Goal: Complete application form

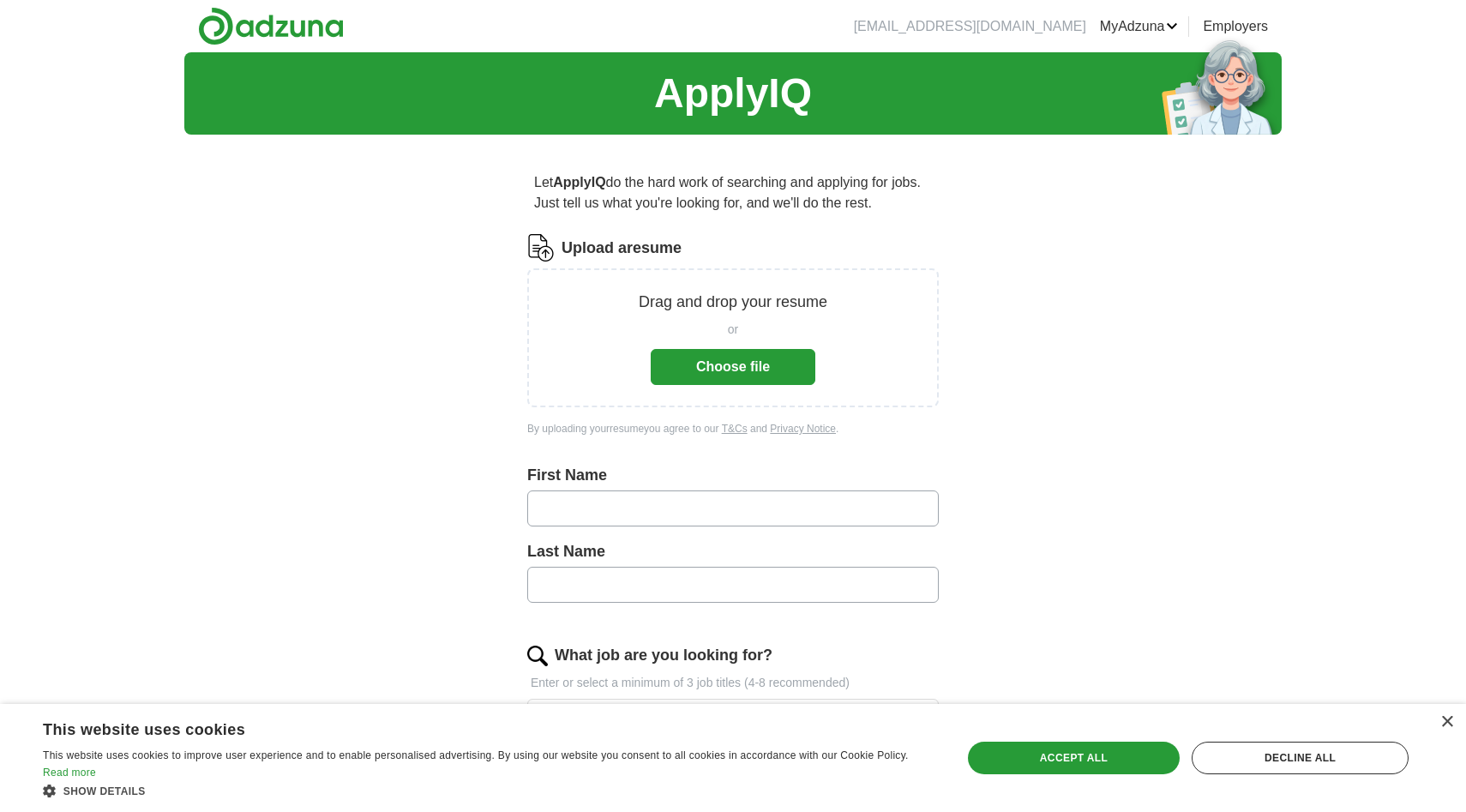
click at [748, 353] on button "Choose file" at bounding box center [733, 367] width 165 height 36
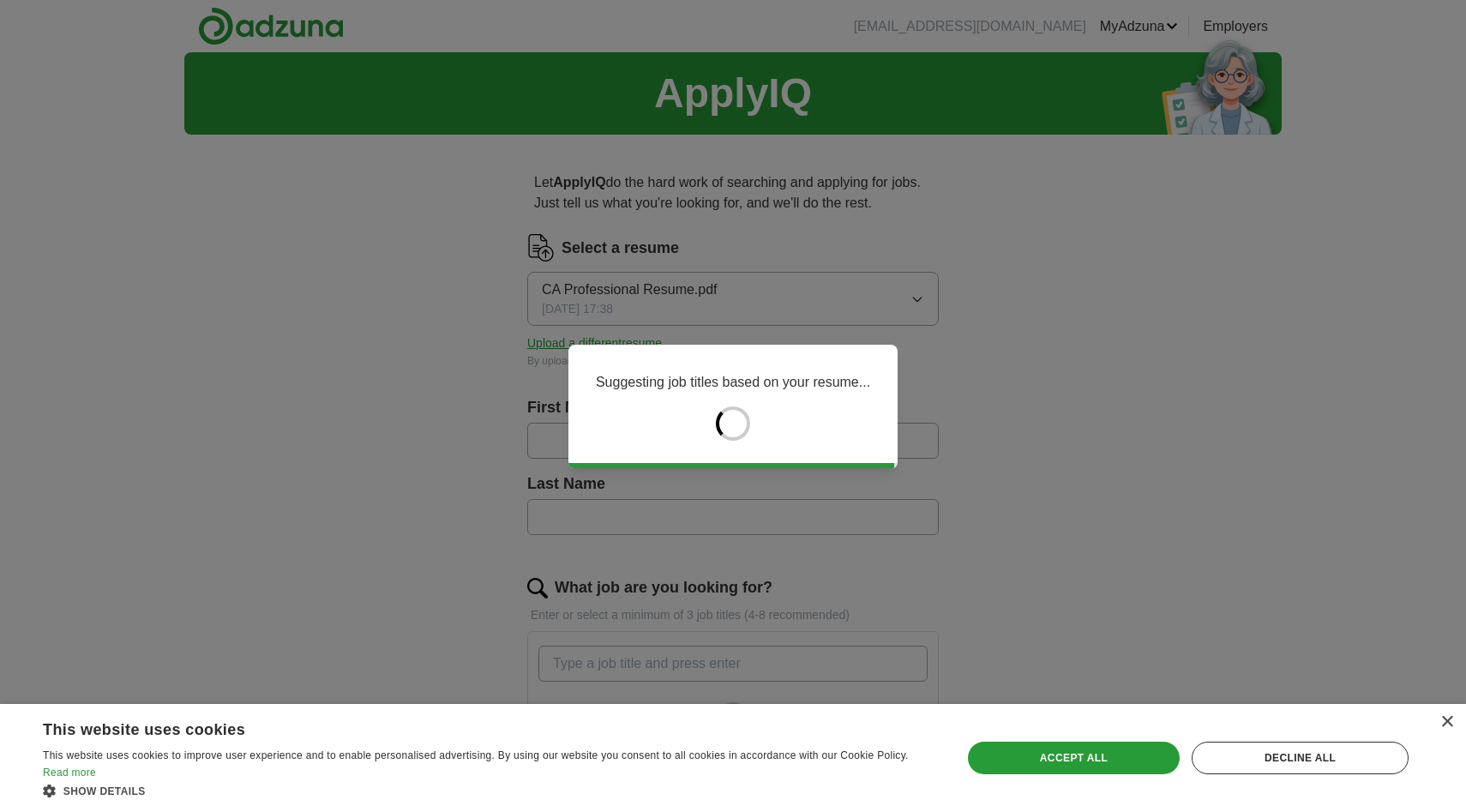
type input "******"
type input "********"
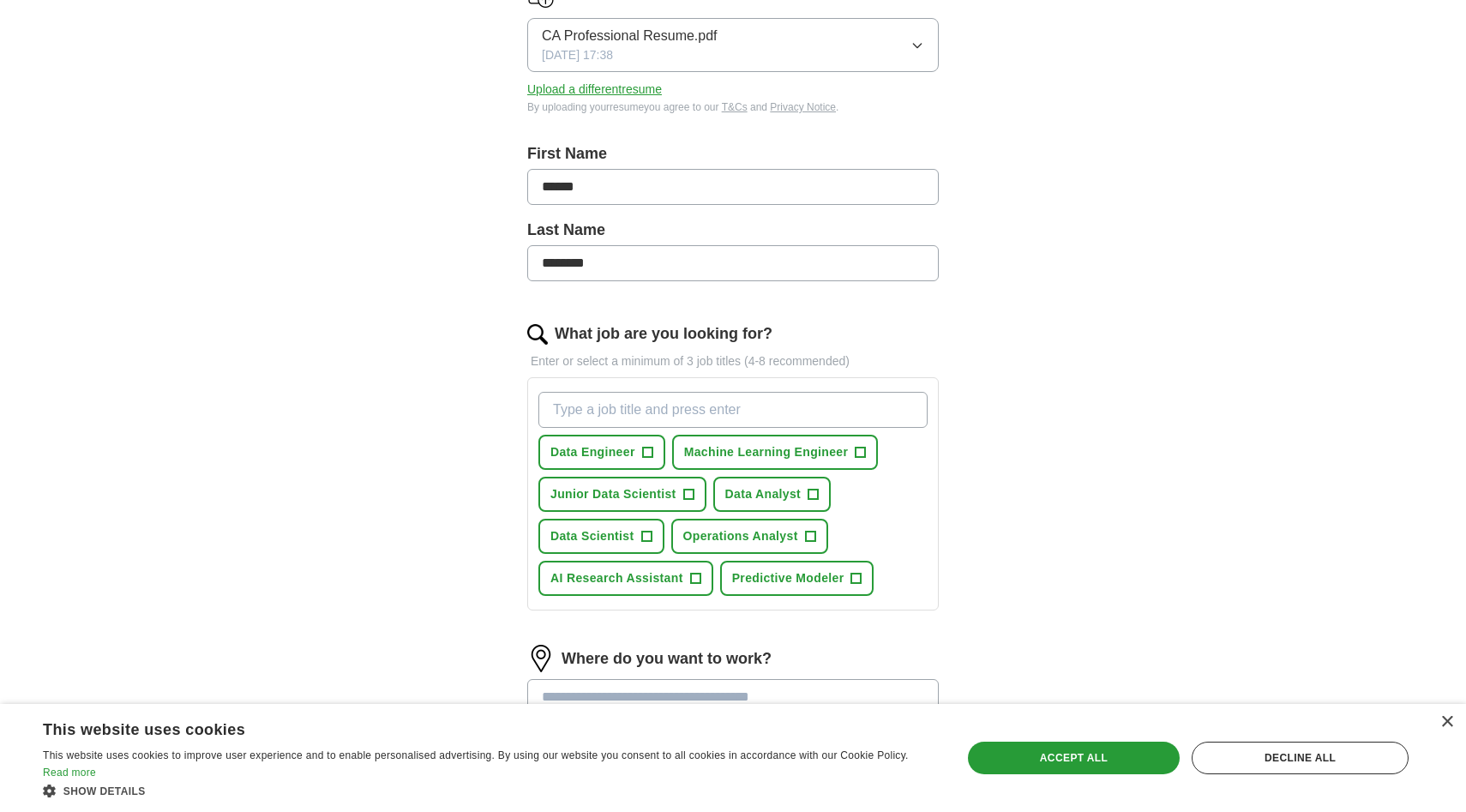
scroll to position [424, 0]
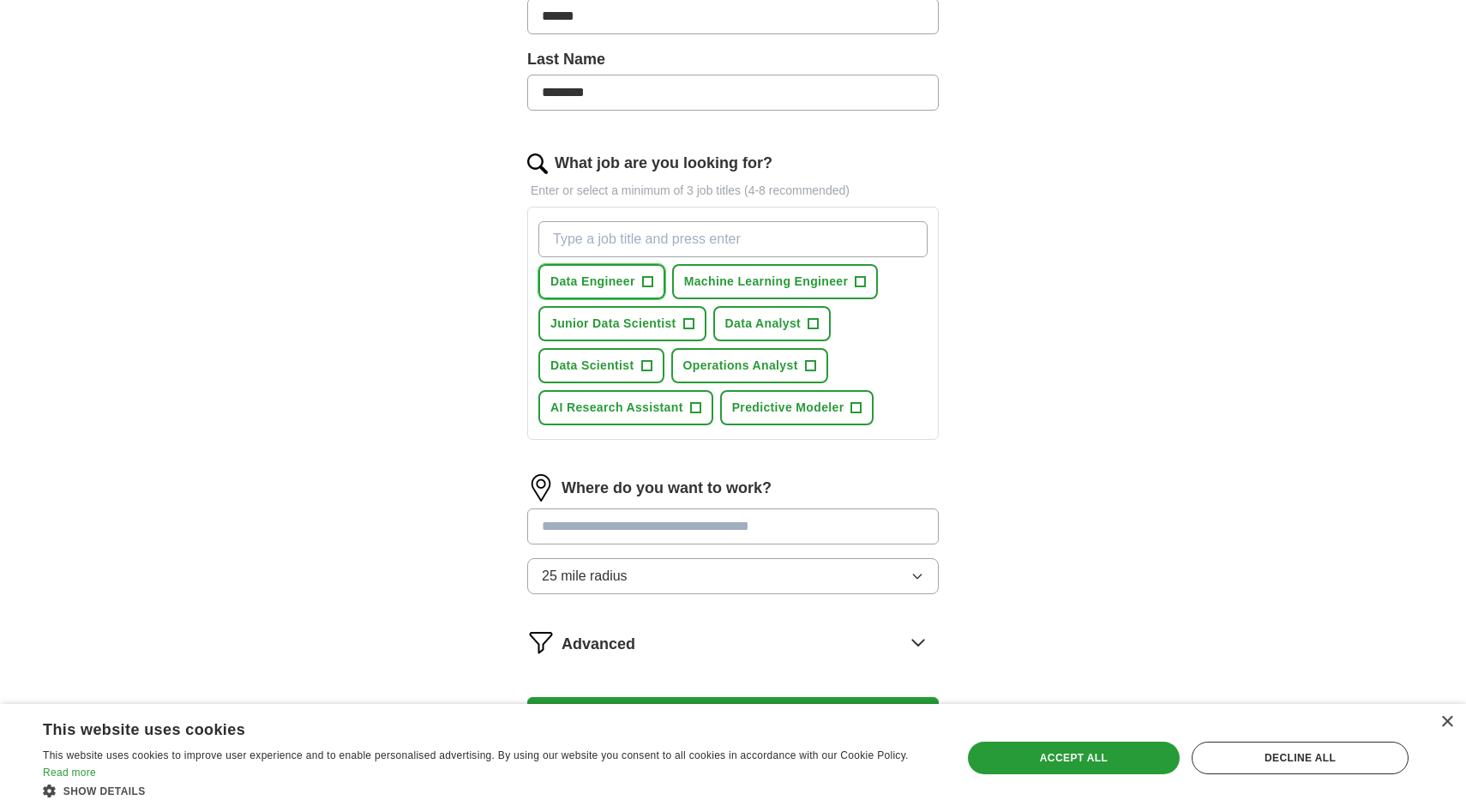
click at [648, 280] on span "+" at bounding box center [648, 282] width 10 height 14
click at [859, 276] on span "+" at bounding box center [861, 282] width 10 height 14
click at [702, 325] on button "Junior Data Scientist +" at bounding box center [623, 323] width 168 height 35
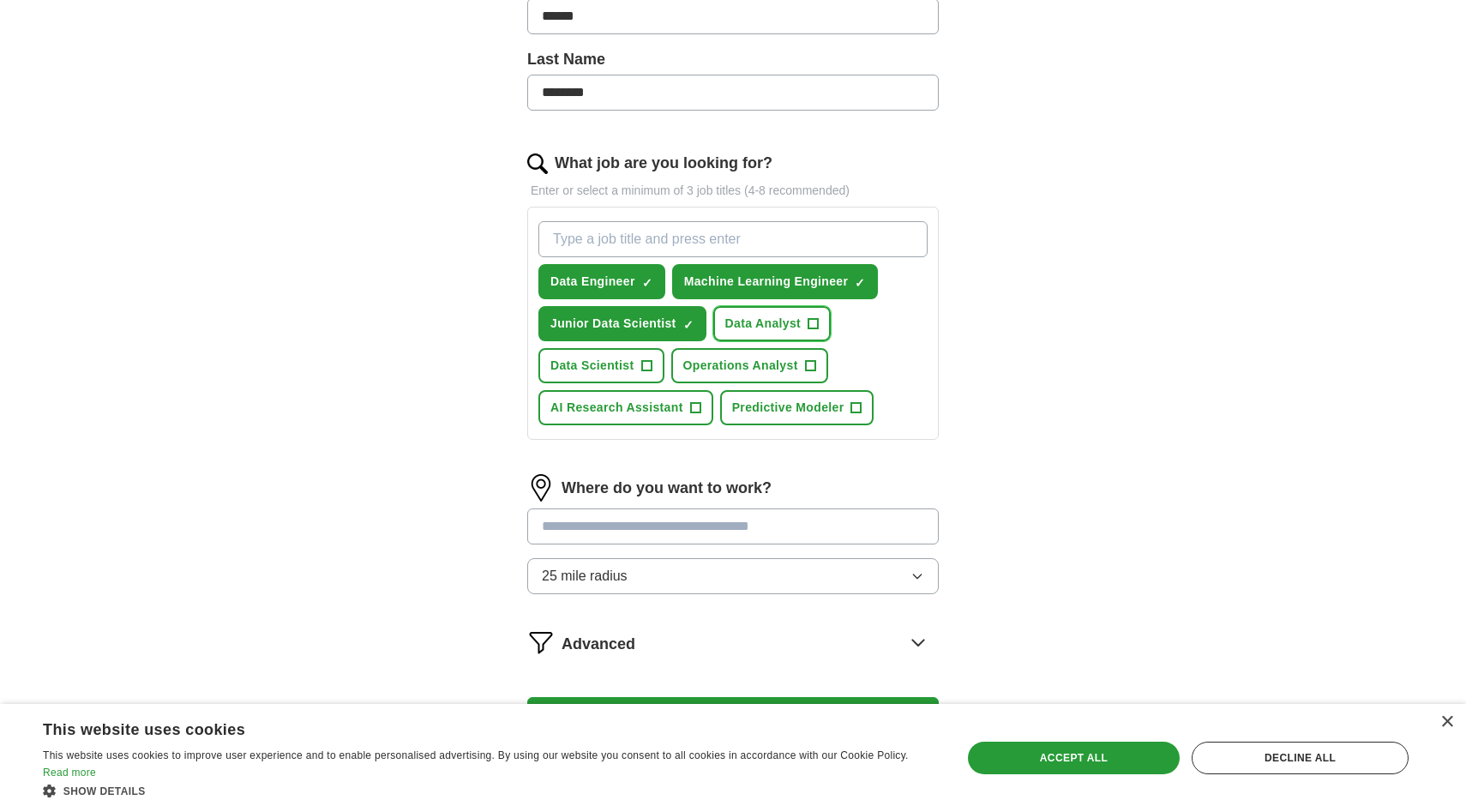
click at [810, 330] on span "+" at bounding box center [813, 324] width 10 height 14
click at [654, 367] on button "Data Scientist +" at bounding box center [602, 365] width 126 height 35
click at [698, 410] on span "+" at bounding box center [696, 408] width 10 height 14
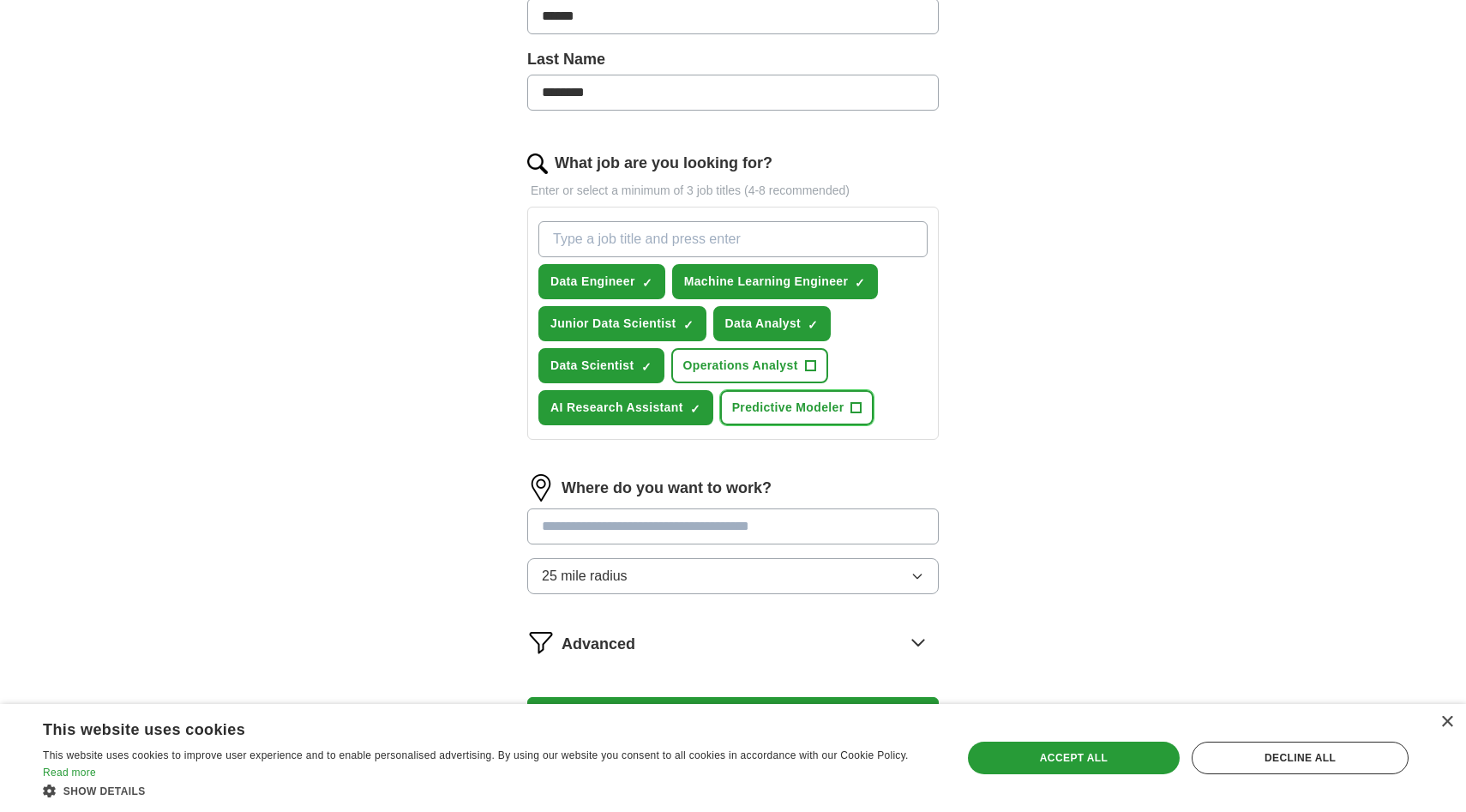
click at [850, 410] on button "Predictive Modeler +" at bounding box center [797, 407] width 155 height 35
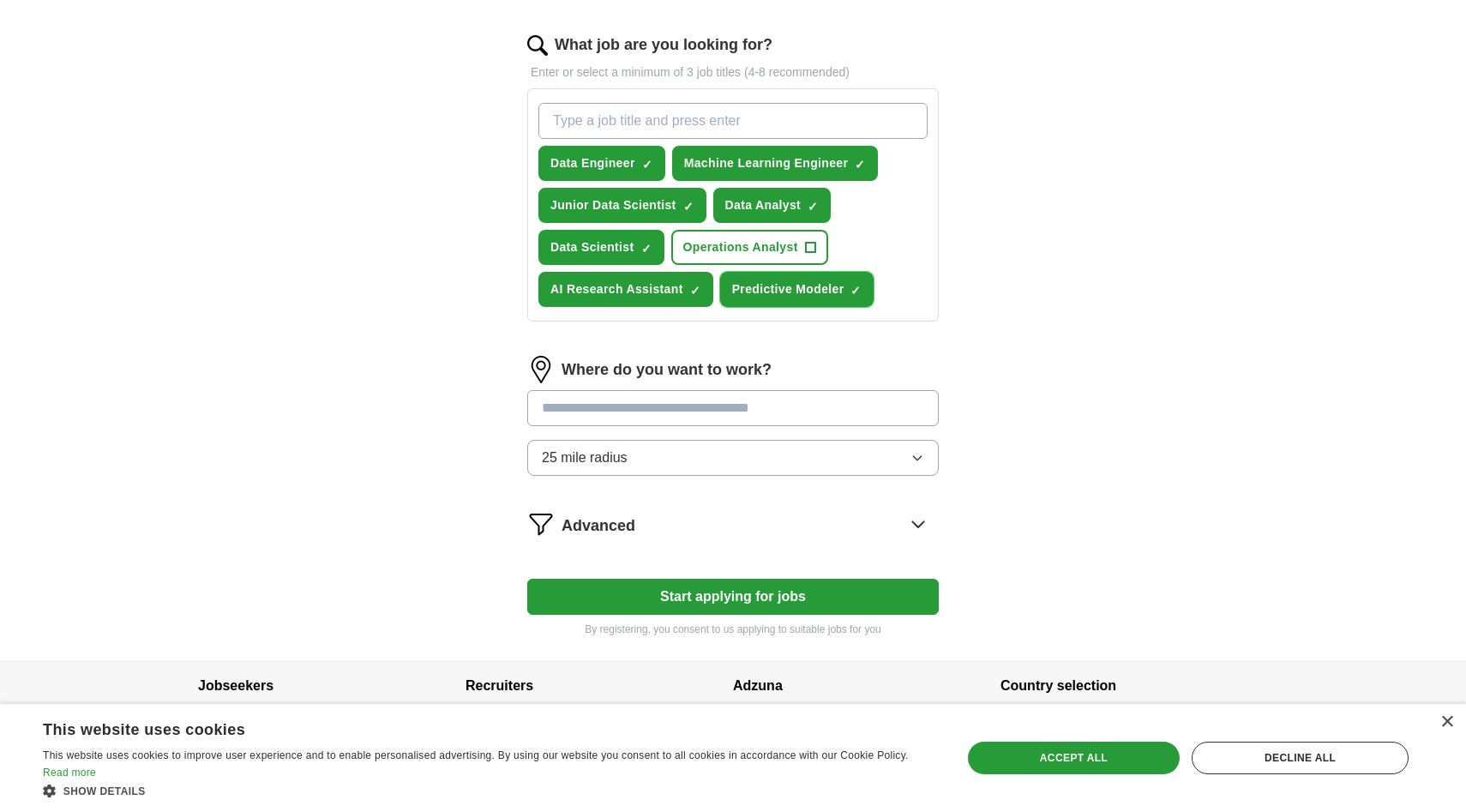
scroll to position [564, 0]
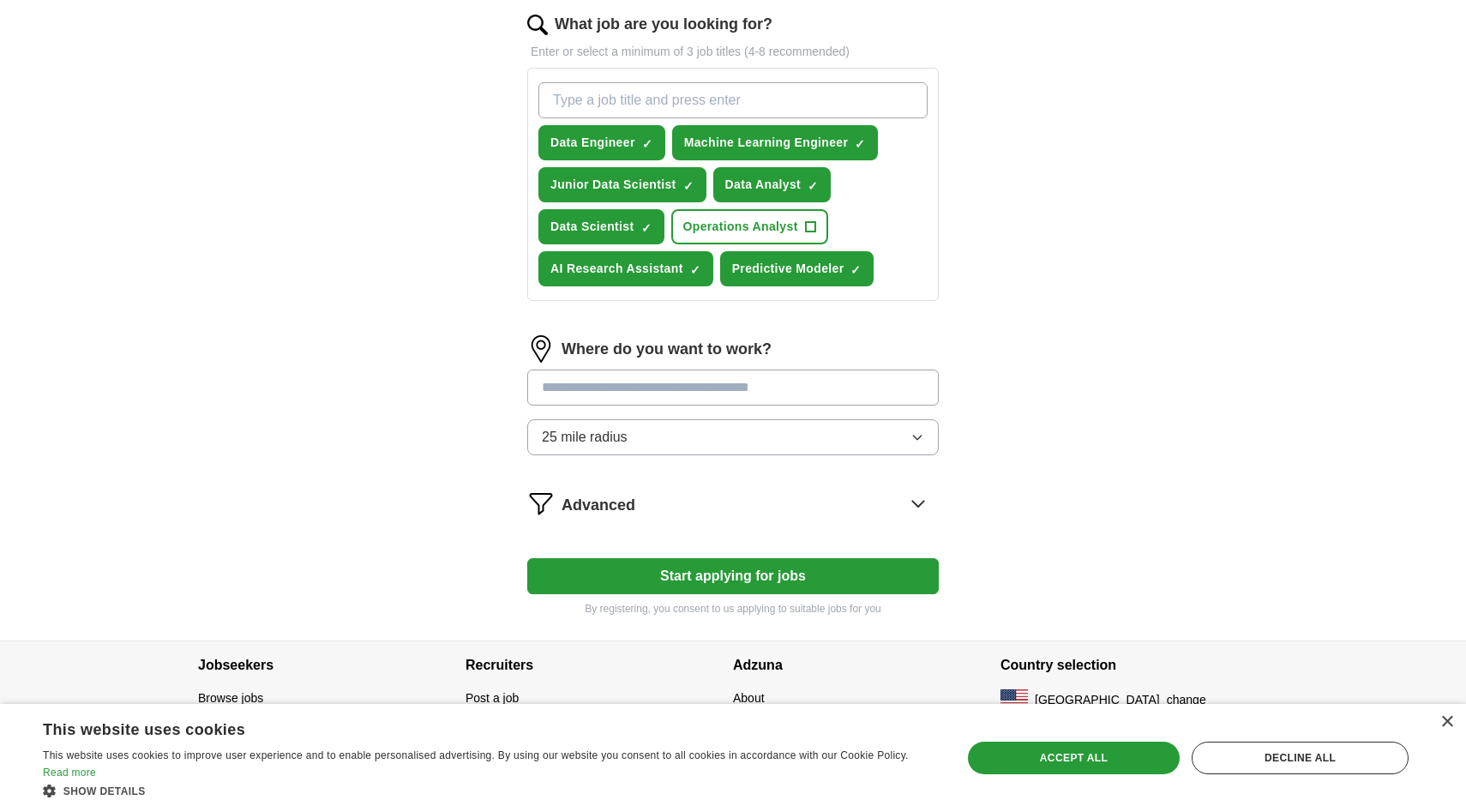
click at [719, 387] on input at bounding box center [733, 387] width 411 height 36
type input "*"
type input "*******"
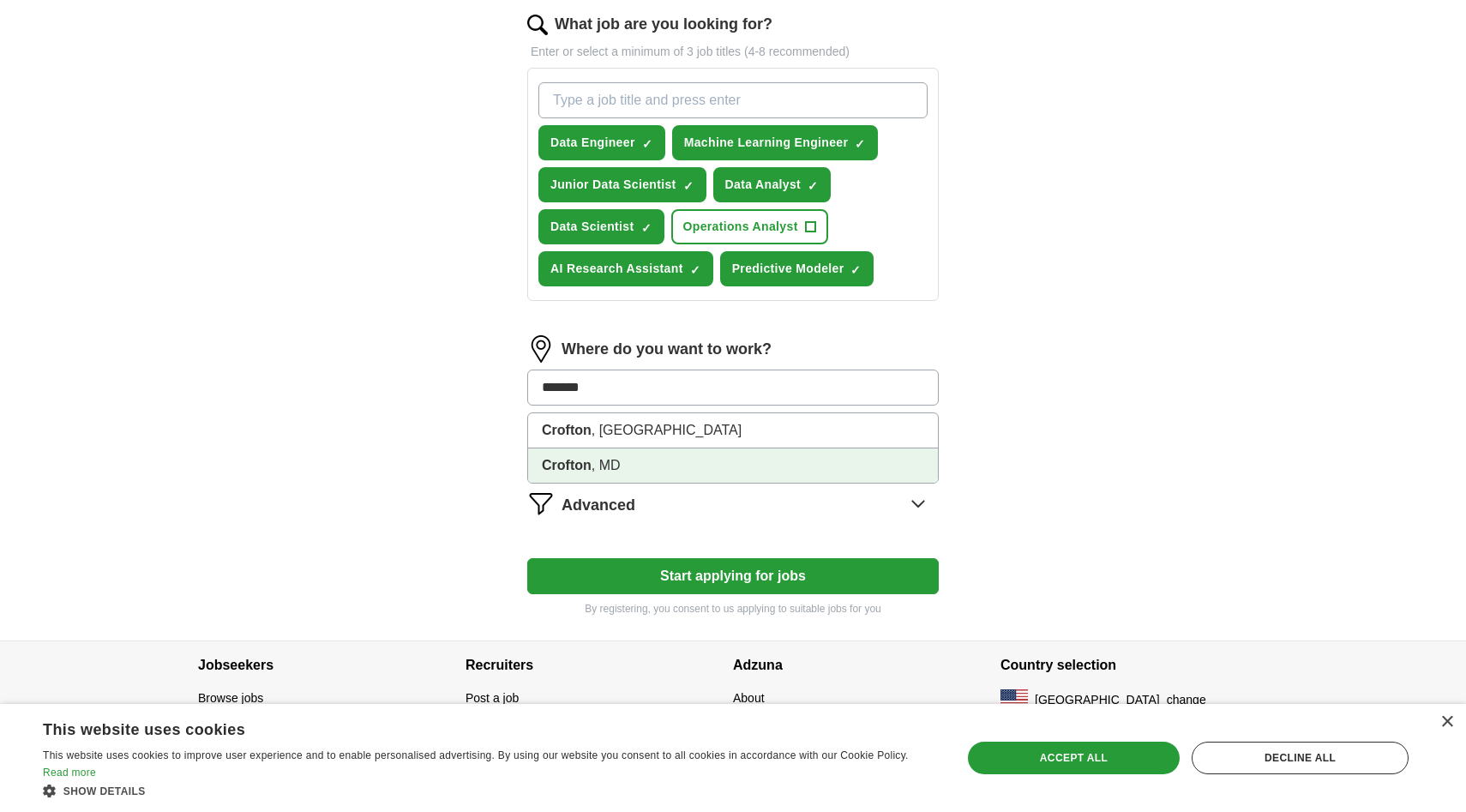
click at [649, 466] on li "Crofton , [GEOGRAPHIC_DATA]" at bounding box center [733, 465] width 410 height 34
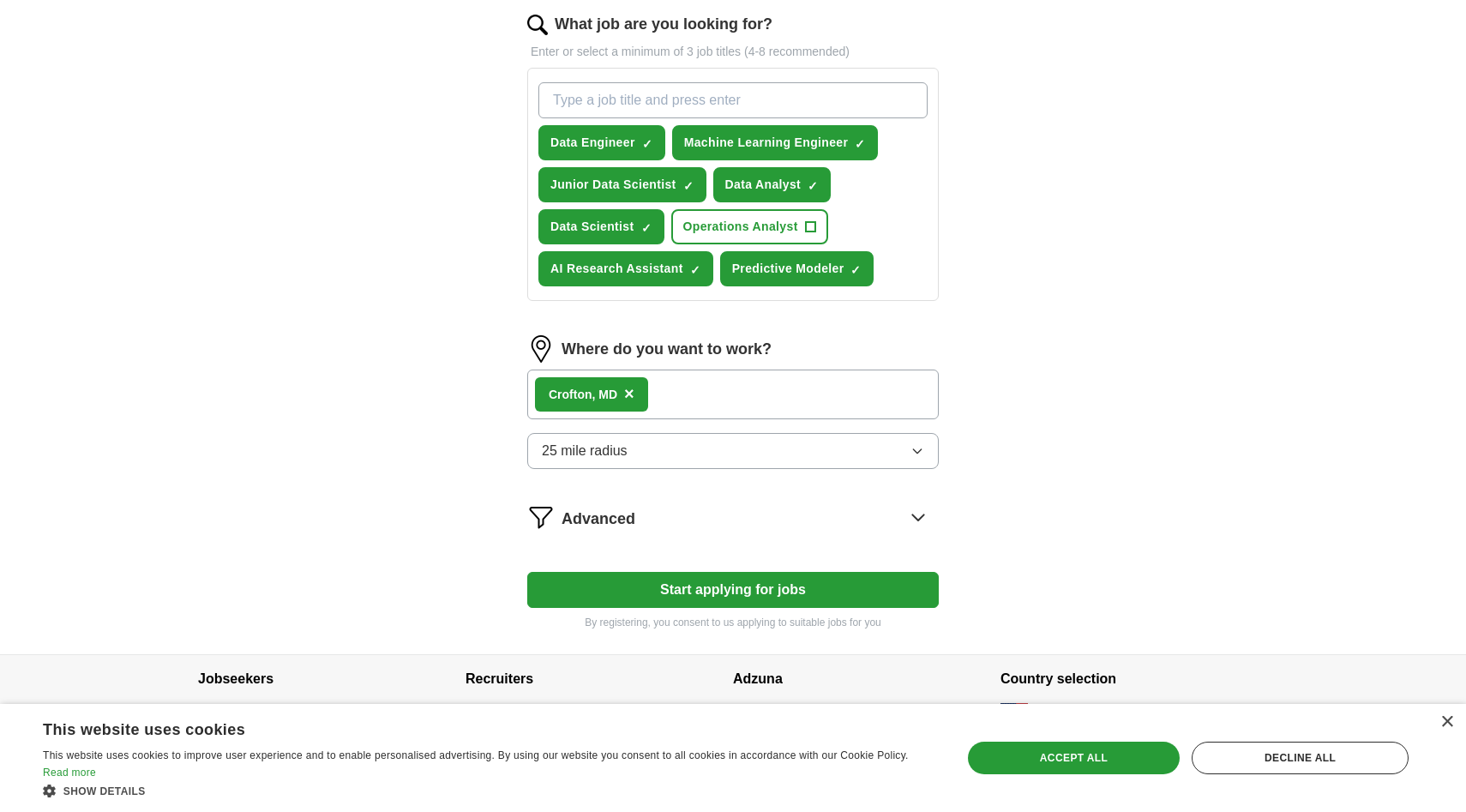
scroll to position [579, 0]
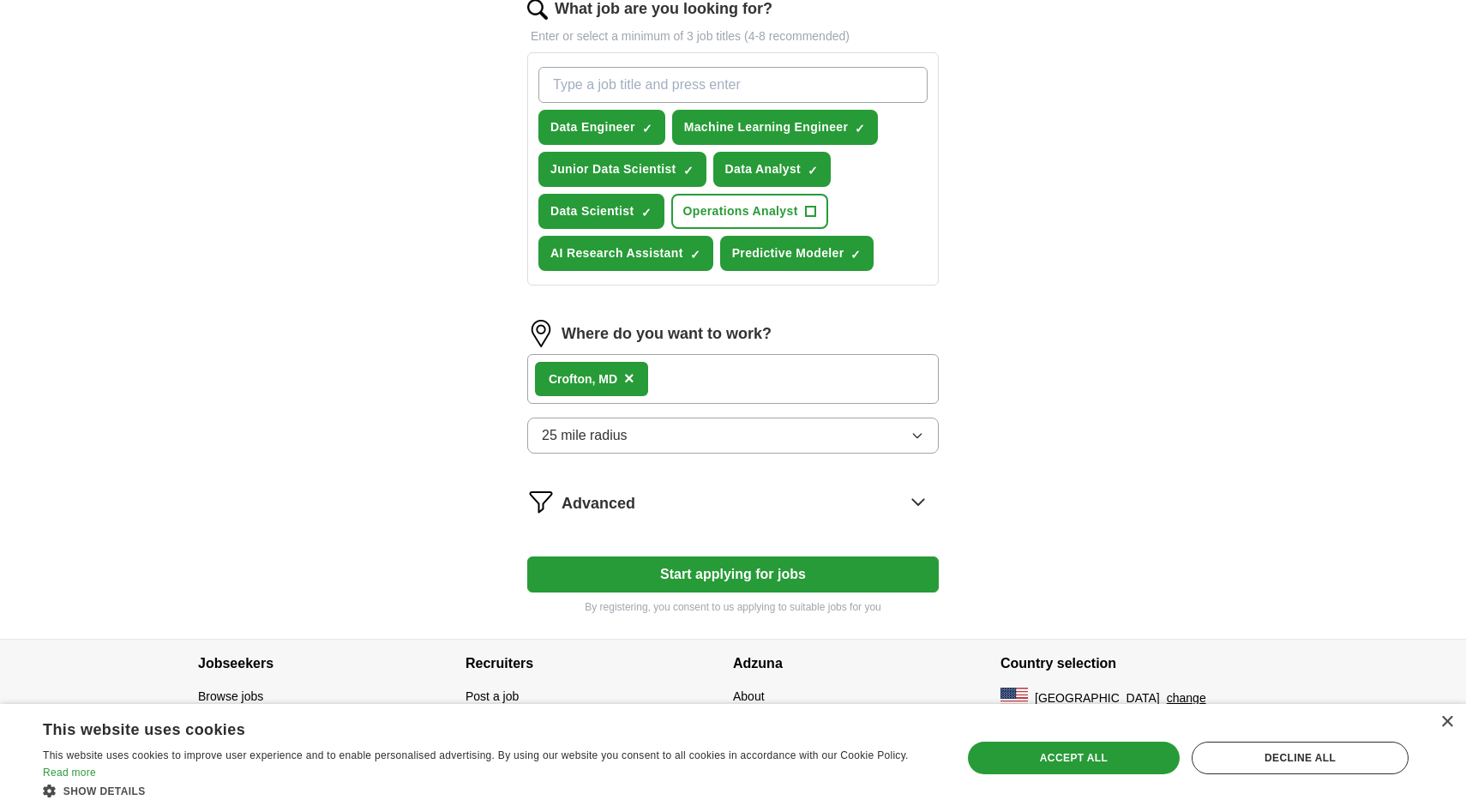
click at [765, 574] on button "Start applying for jobs" at bounding box center [733, 575] width 411 height 36
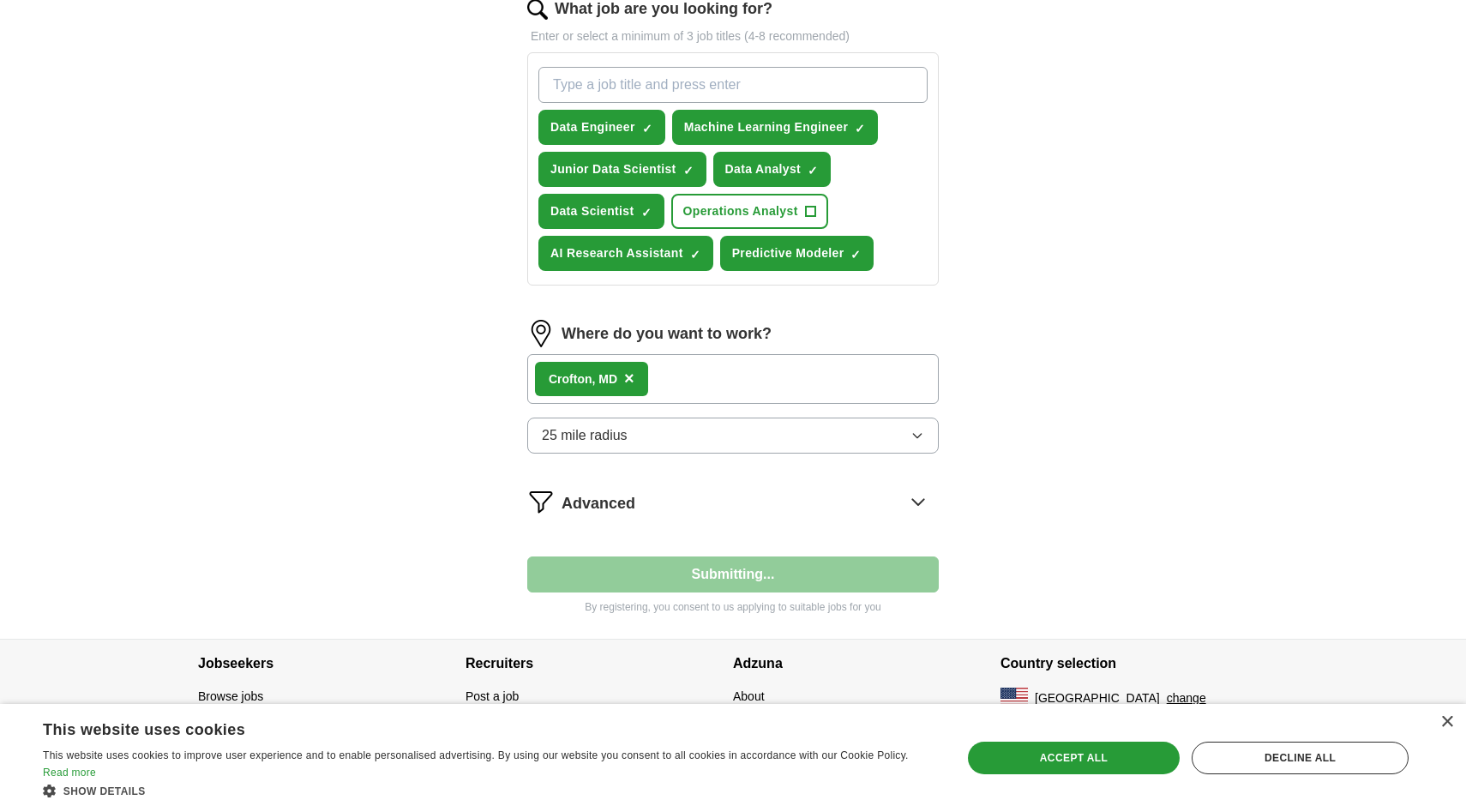
select select "**"
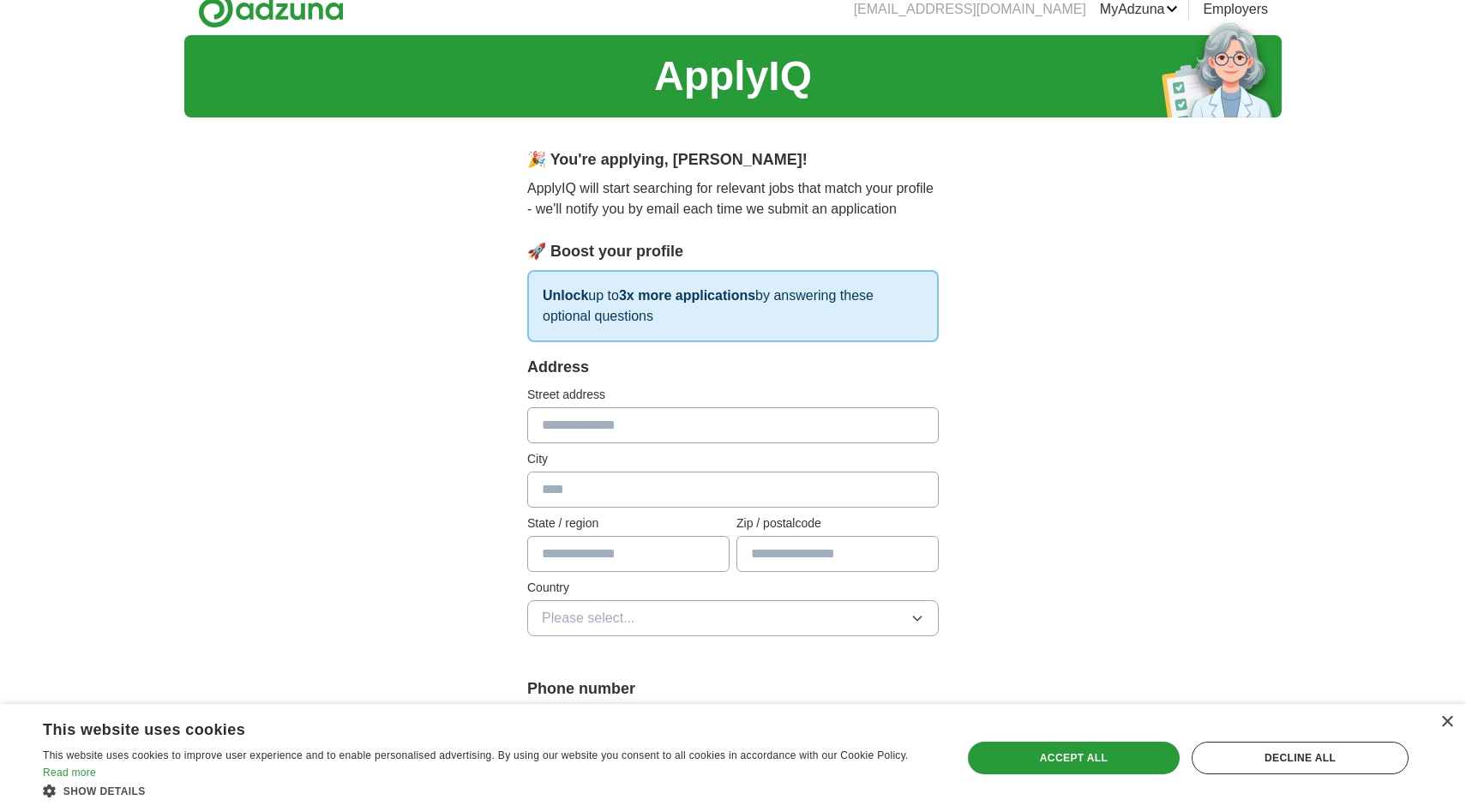
scroll to position [0, 0]
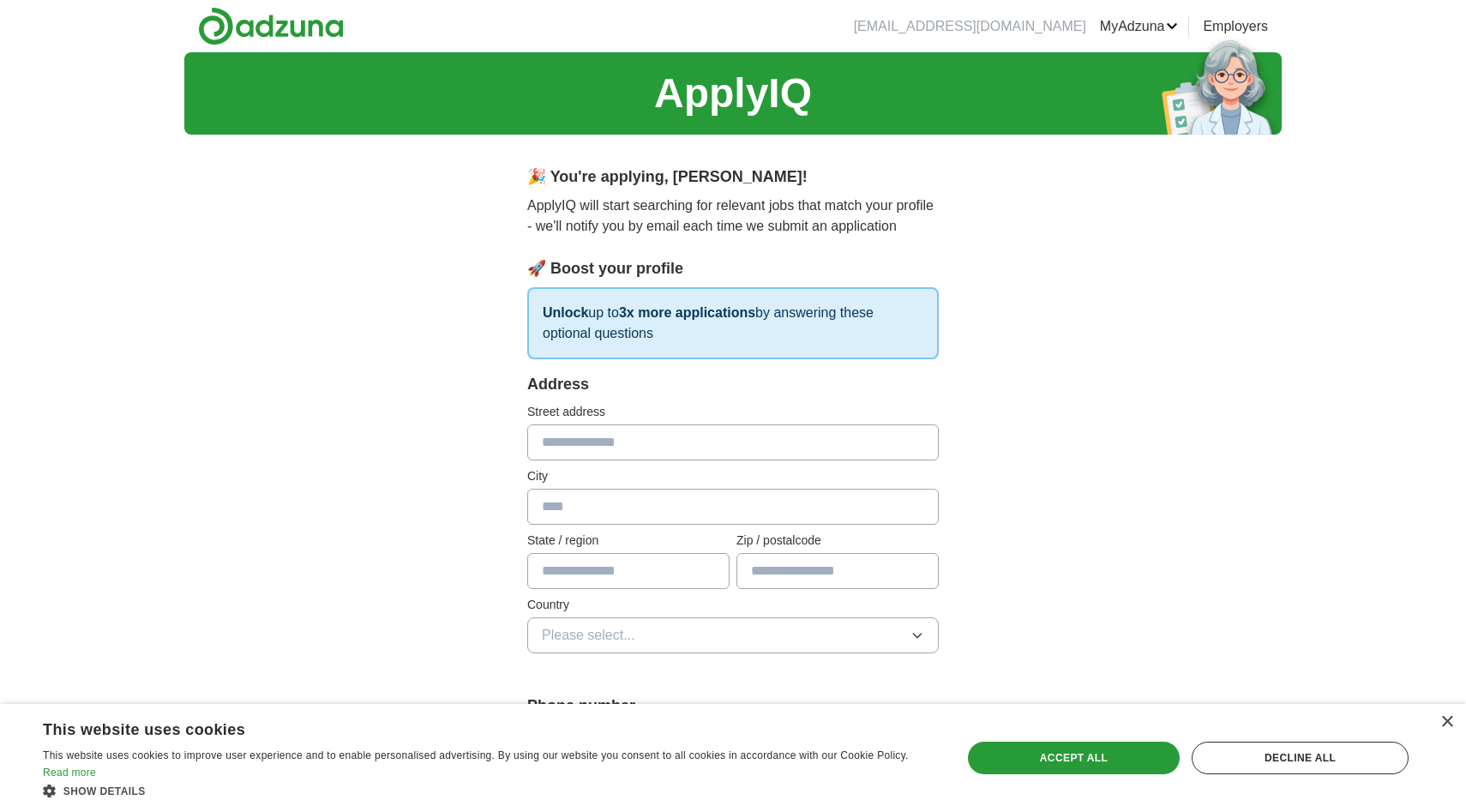
click at [613, 452] on input "text" at bounding box center [733, 442] width 411 height 36
click at [620, 432] on input "text" at bounding box center [733, 442] width 411 height 36
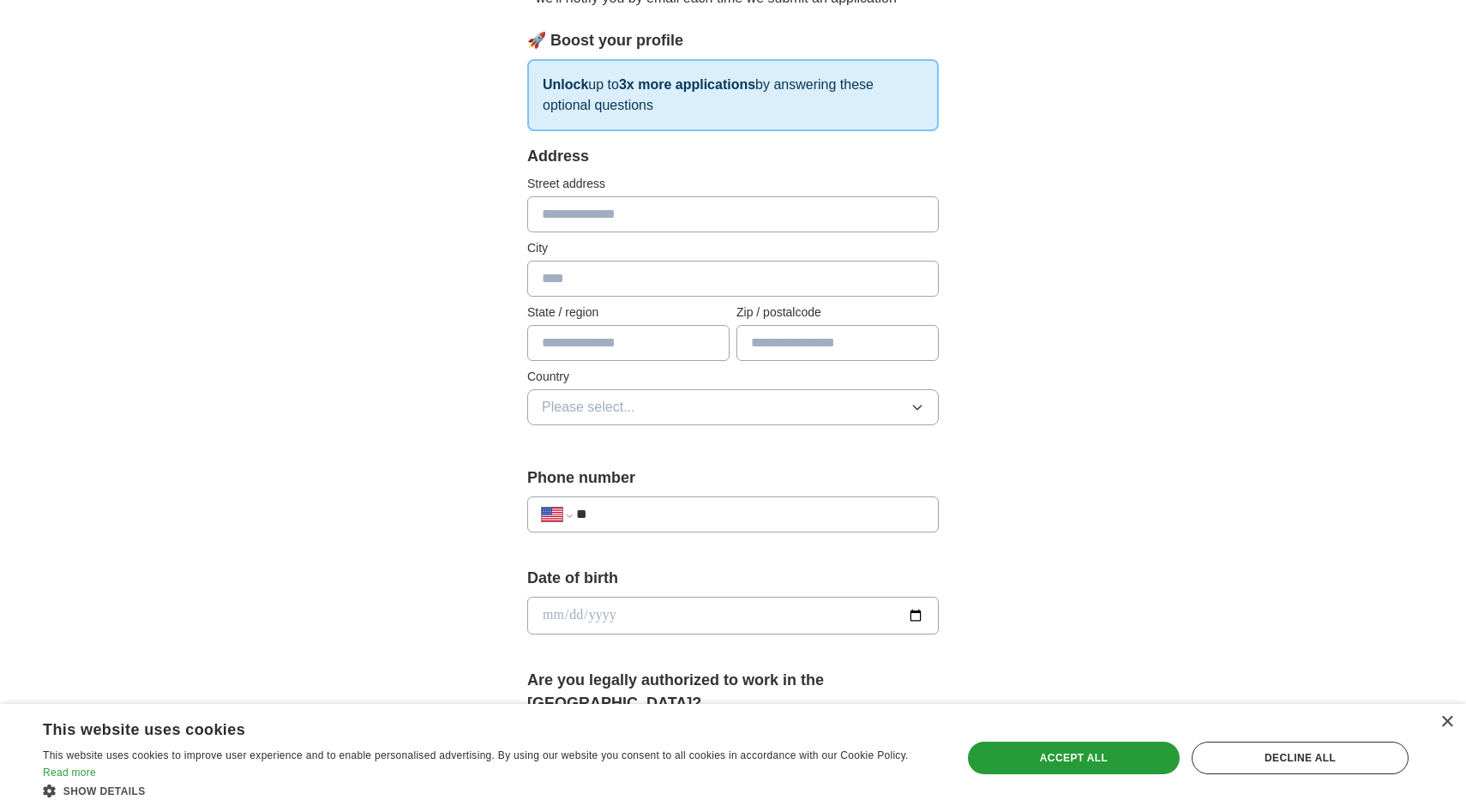
scroll to position [229, 0]
click at [644, 505] on input "**" at bounding box center [749, 513] width 348 height 21
type input "**********"
click at [912, 629] on input "date" at bounding box center [733, 613] width 411 height 38
click at [916, 620] on input "date" at bounding box center [733, 613] width 411 height 38
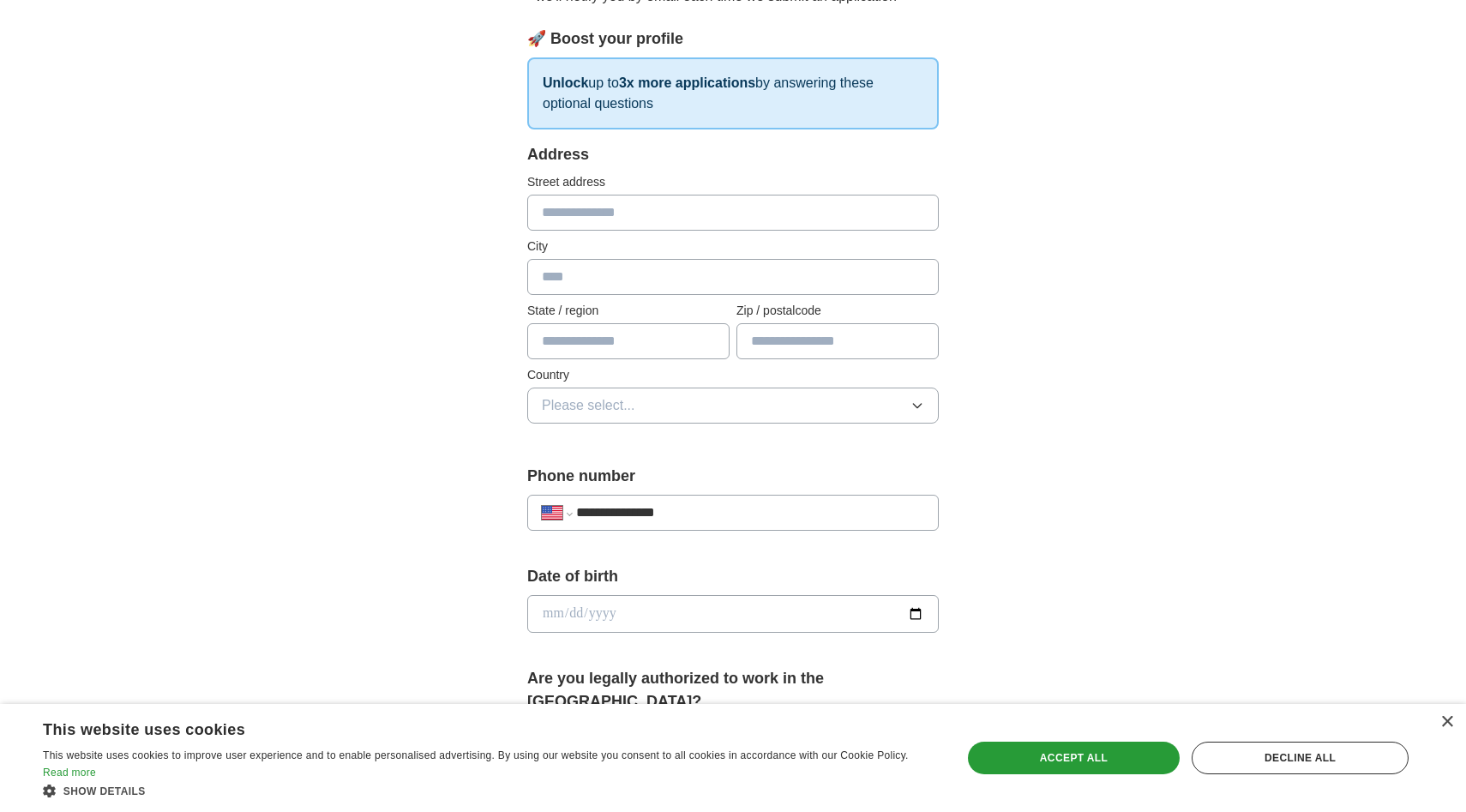
click at [921, 560] on form "**********" at bounding box center [733, 755] width 411 height 1223
click at [925, 608] on input "date" at bounding box center [733, 613] width 411 height 38
type input "**********"
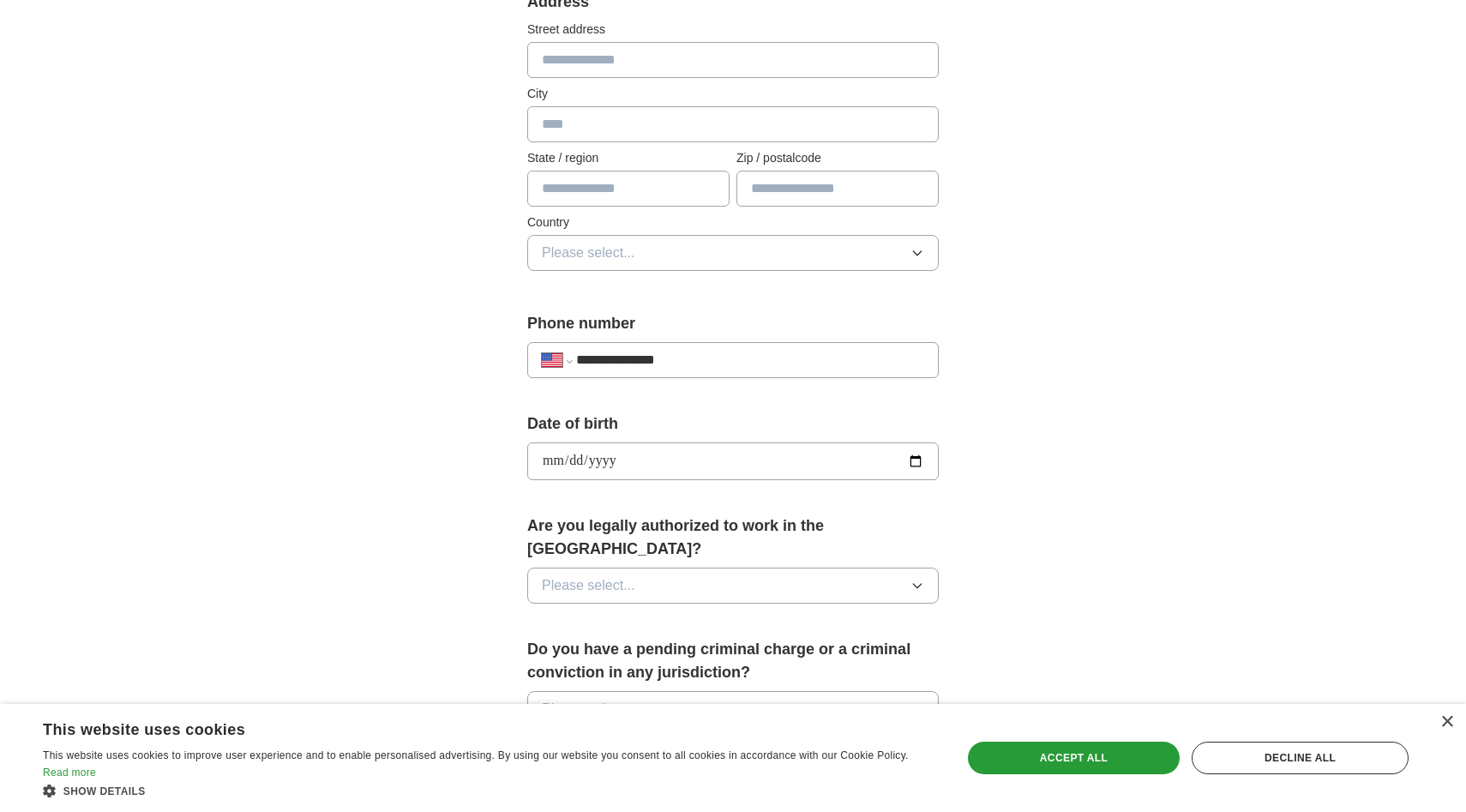
scroll to position [499, 0]
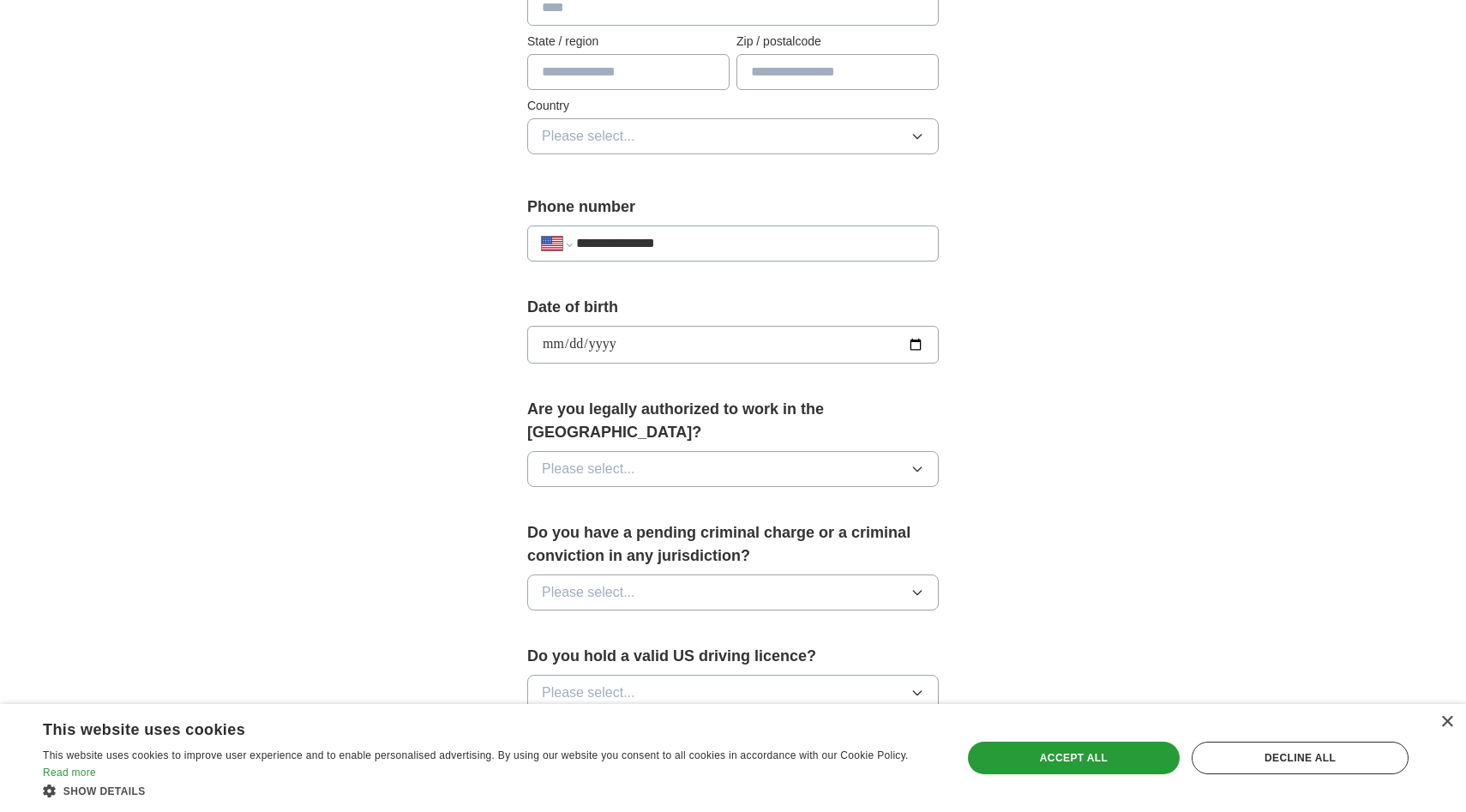
click at [695, 454] on button "Please select..." at bounding box center [733, 469] width 411 height 36
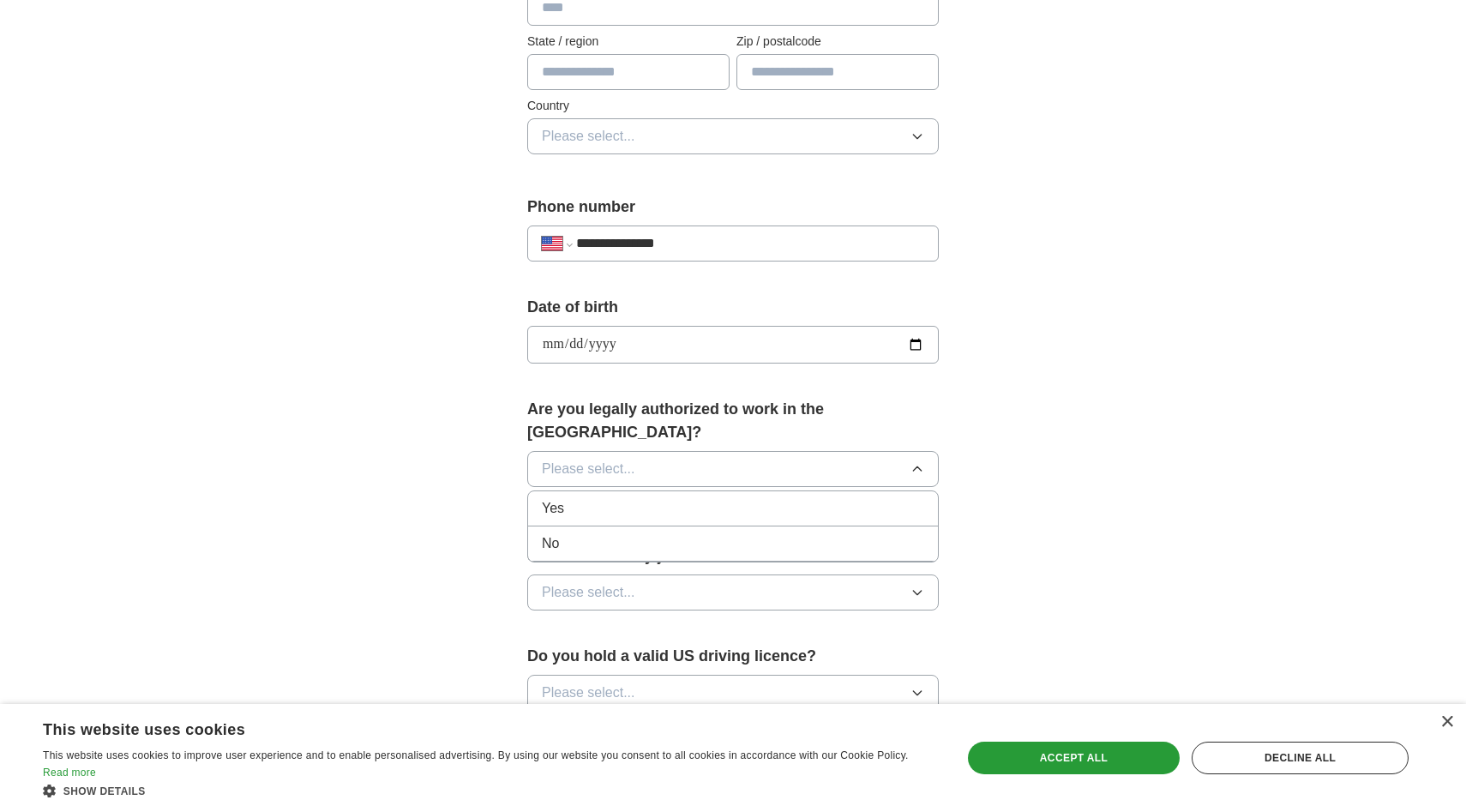
click at [668, 498] on div "Yes" at bounding box center [733, 508] width 382 height 21
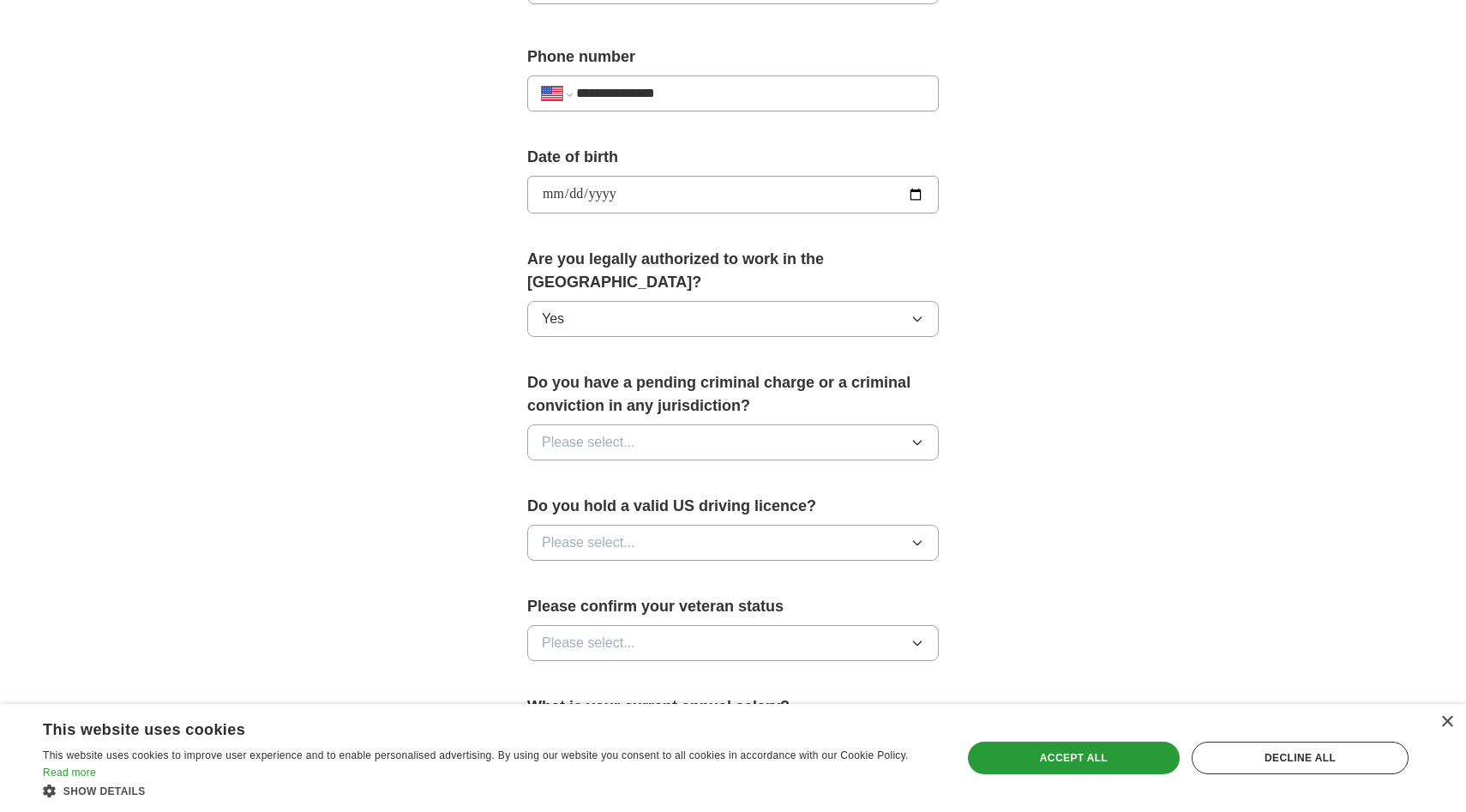
scroll to position [684, 0]
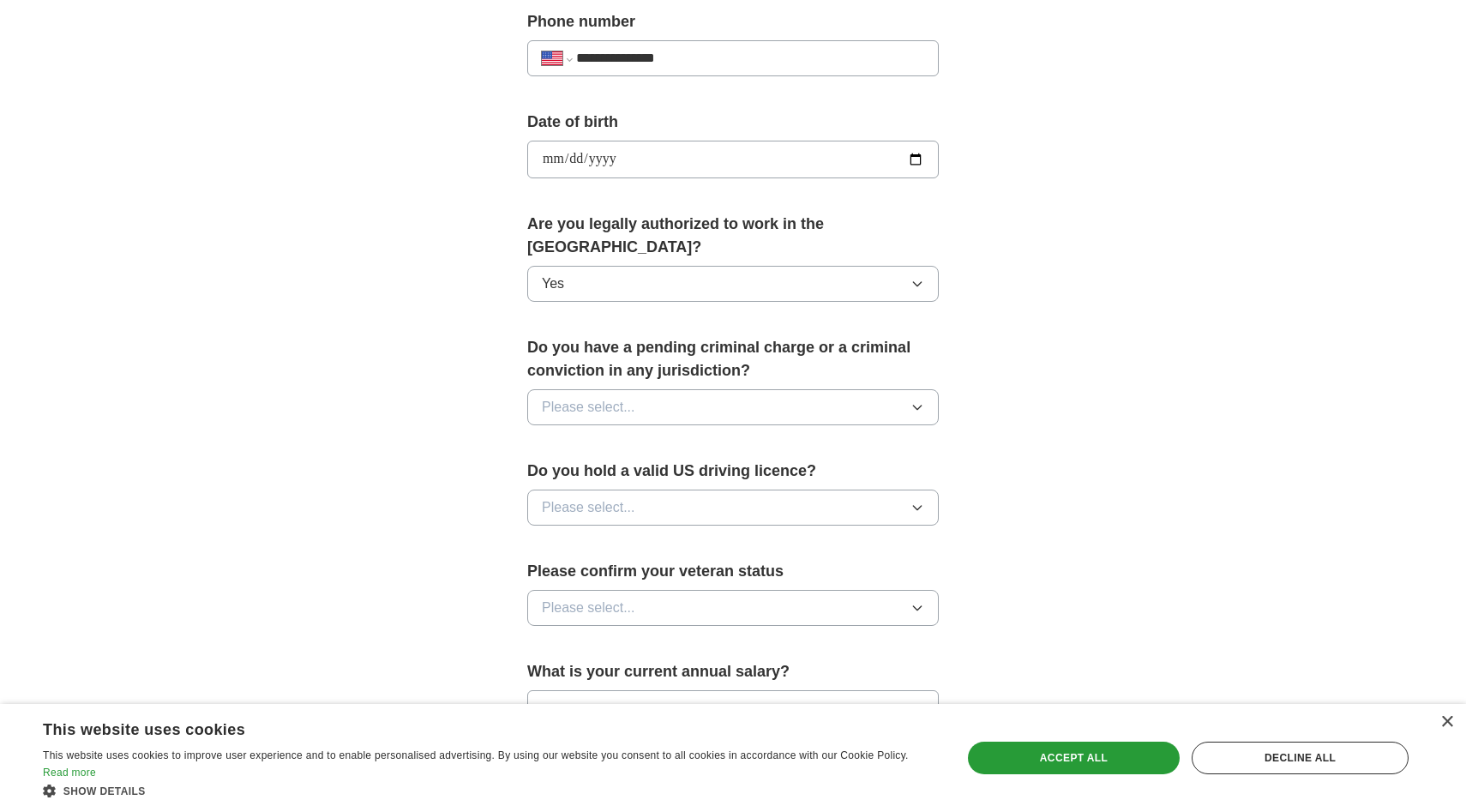
click at [698, 389] on button "Please select..." at bounding box center [733, 407] width 411 height 36
click at [647, 472] on div "No" at bounding box center [733, 482] width 382 height 21
click at [647, 490] on button "Please select..." at bounding box center [733, 508] width 411 height 36
click at [622, 537] on div "Yes" at bounding box center [733, 547] width 382 height 21
click at [635, 590] on button "Please select..." at bounding box center [733, 608] width 411 height 36
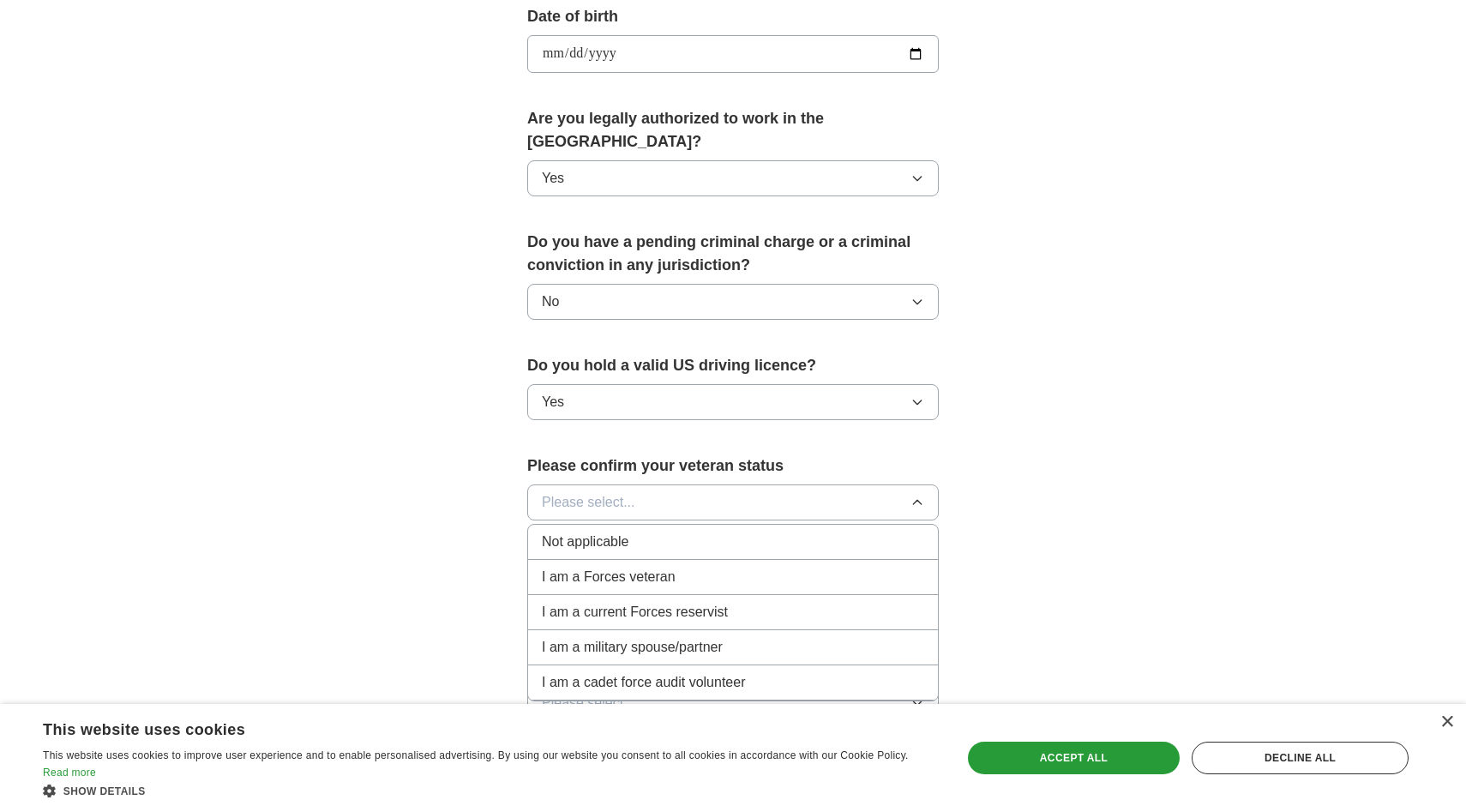
scroll to position [814, 0]
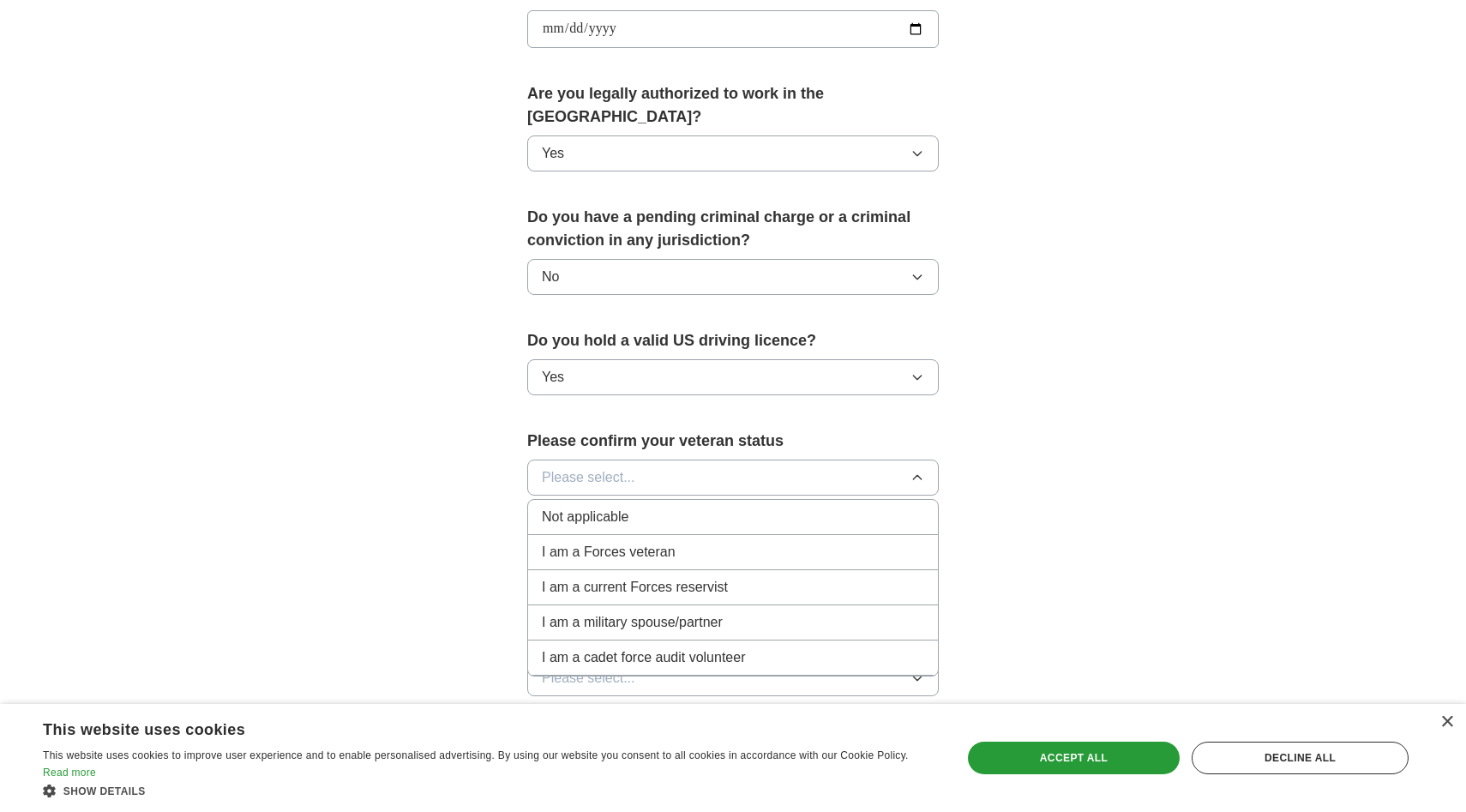
click at [607, 500] on li "Not applicable" at bounding box center [733, 517] width 410 height 35
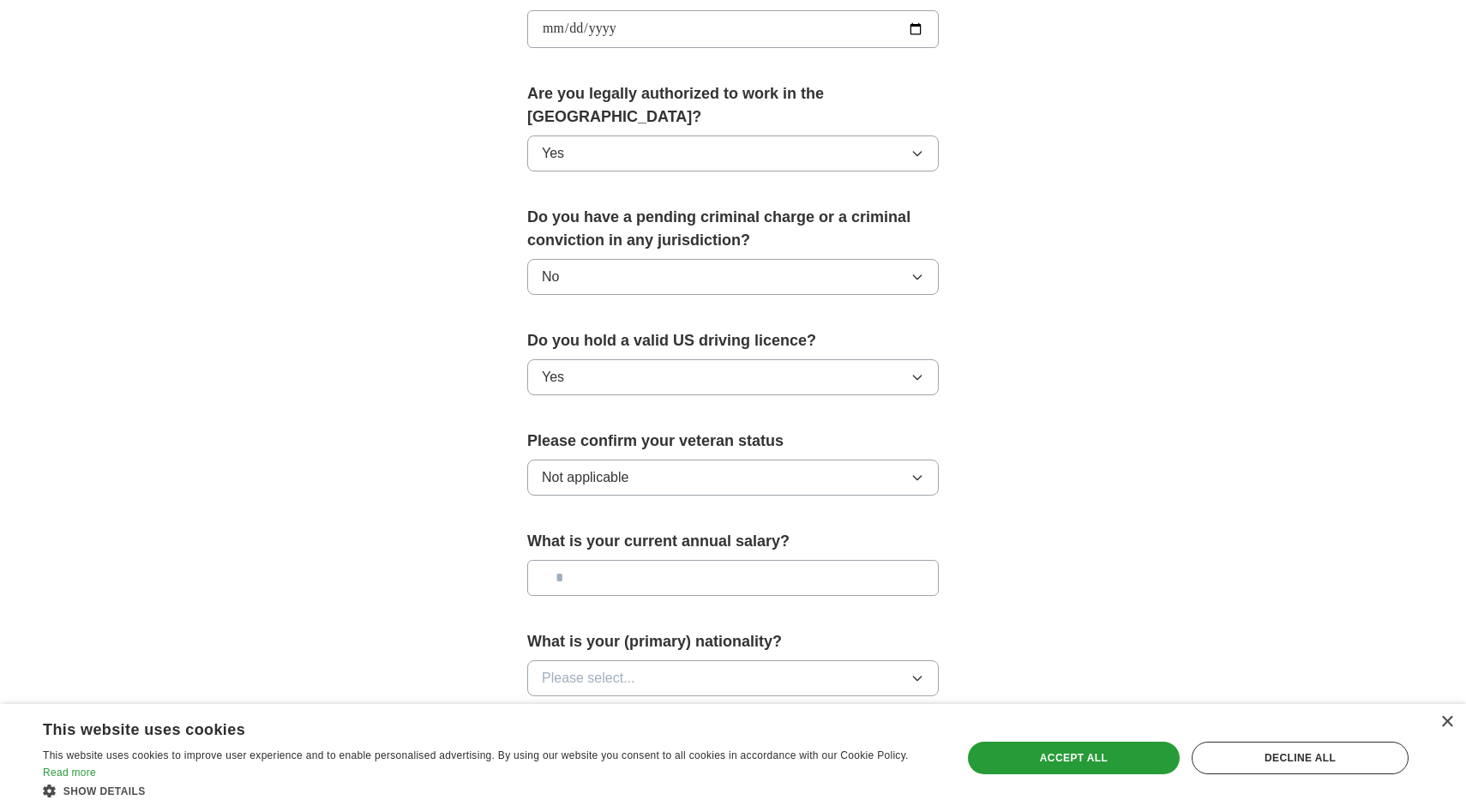
click at [646, 560] on input "text" at bounding box center [733, 578] width 411 height 36
type input "*******"
click at [633, 667] on button "Please select..." at bounding box center [733, 678] width 411 height 36
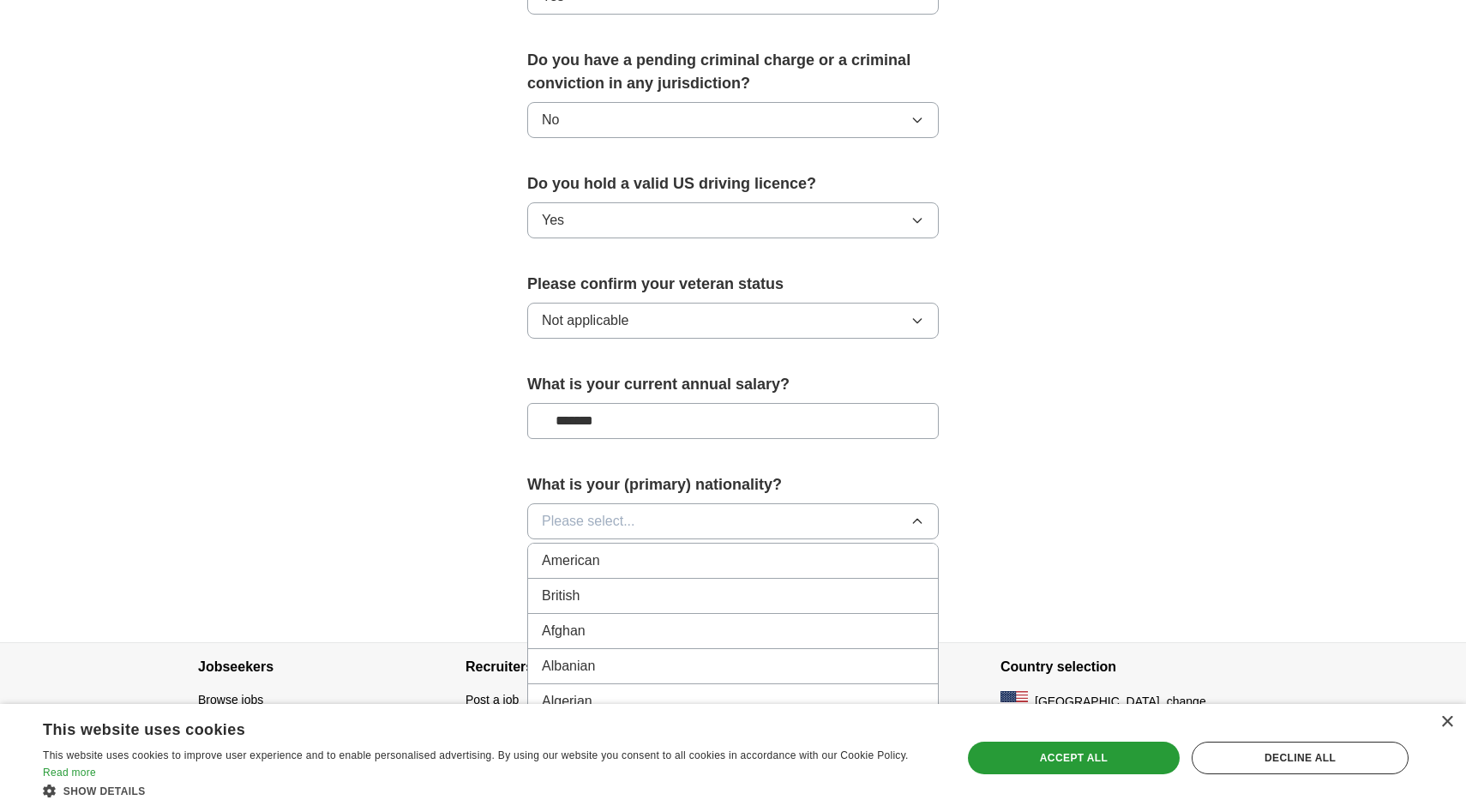
scroll to position [1021, 0]
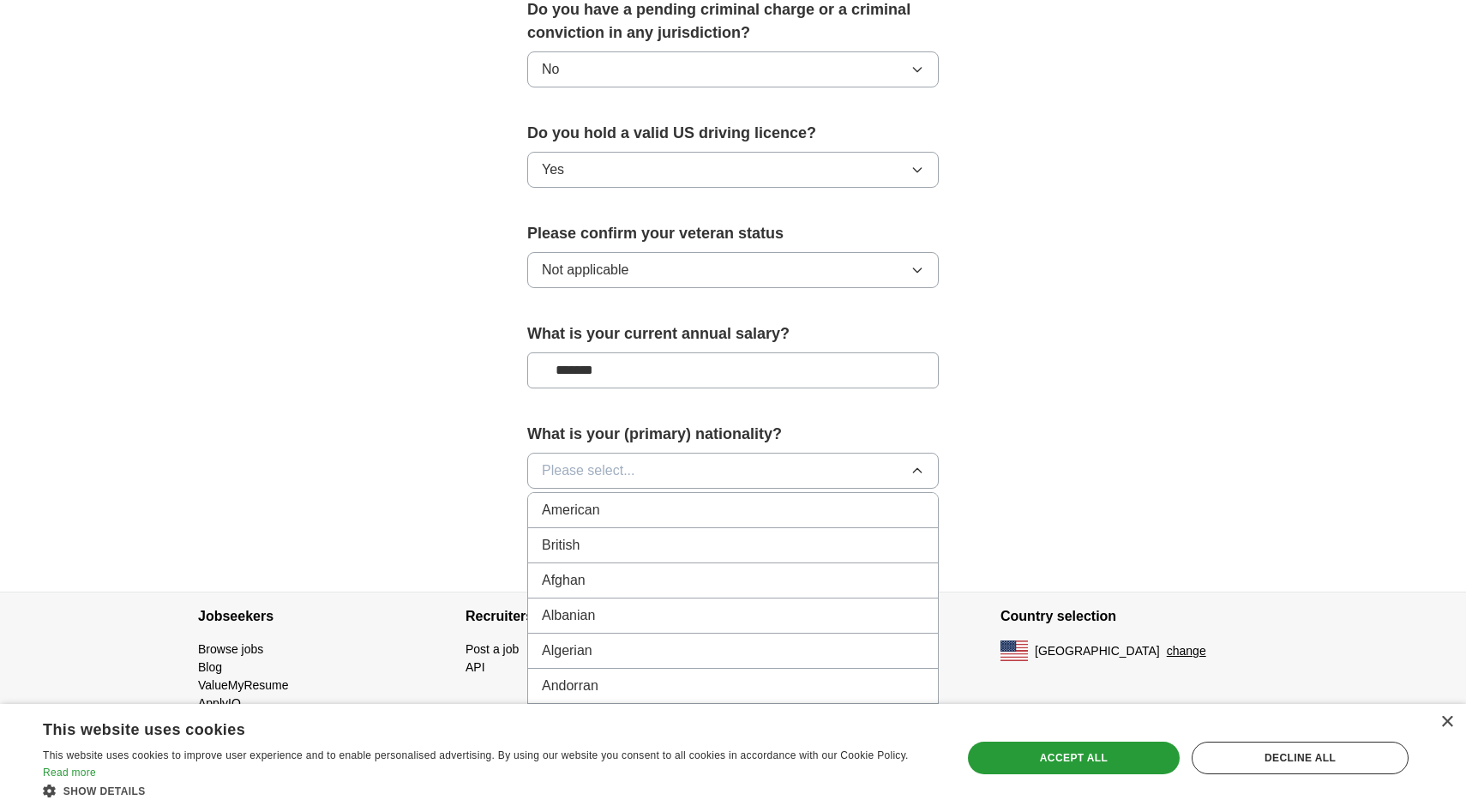
click at [693, 454] on button "Please select..." at bounding box center [733, 471] width 411 height 36
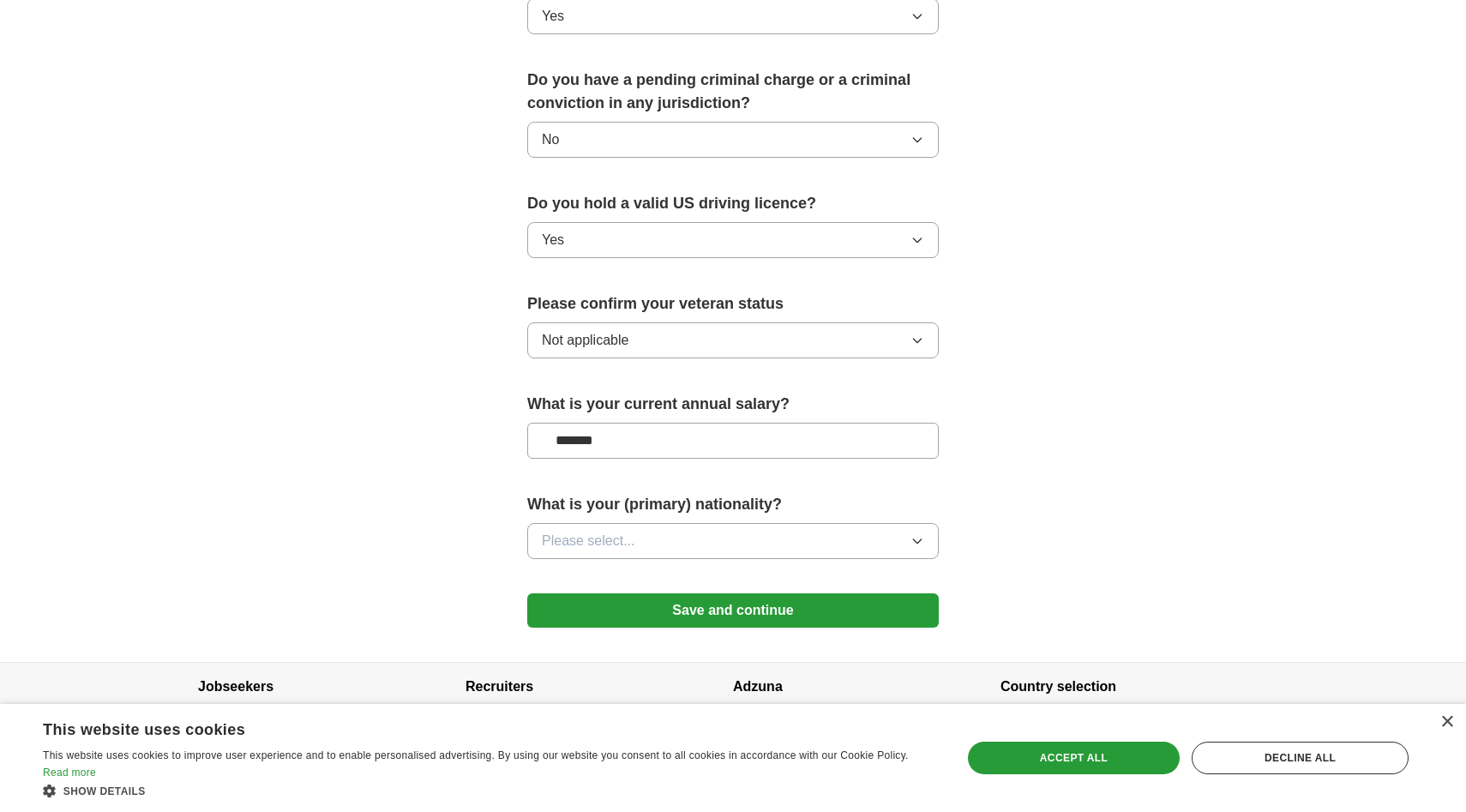
click at [693, 454] on form "**********" at bounding box center [733, 33] width 411 height 1223
click at [670, 523] on button "Please select..." at bounding box center [733, 541] width 411 height 36
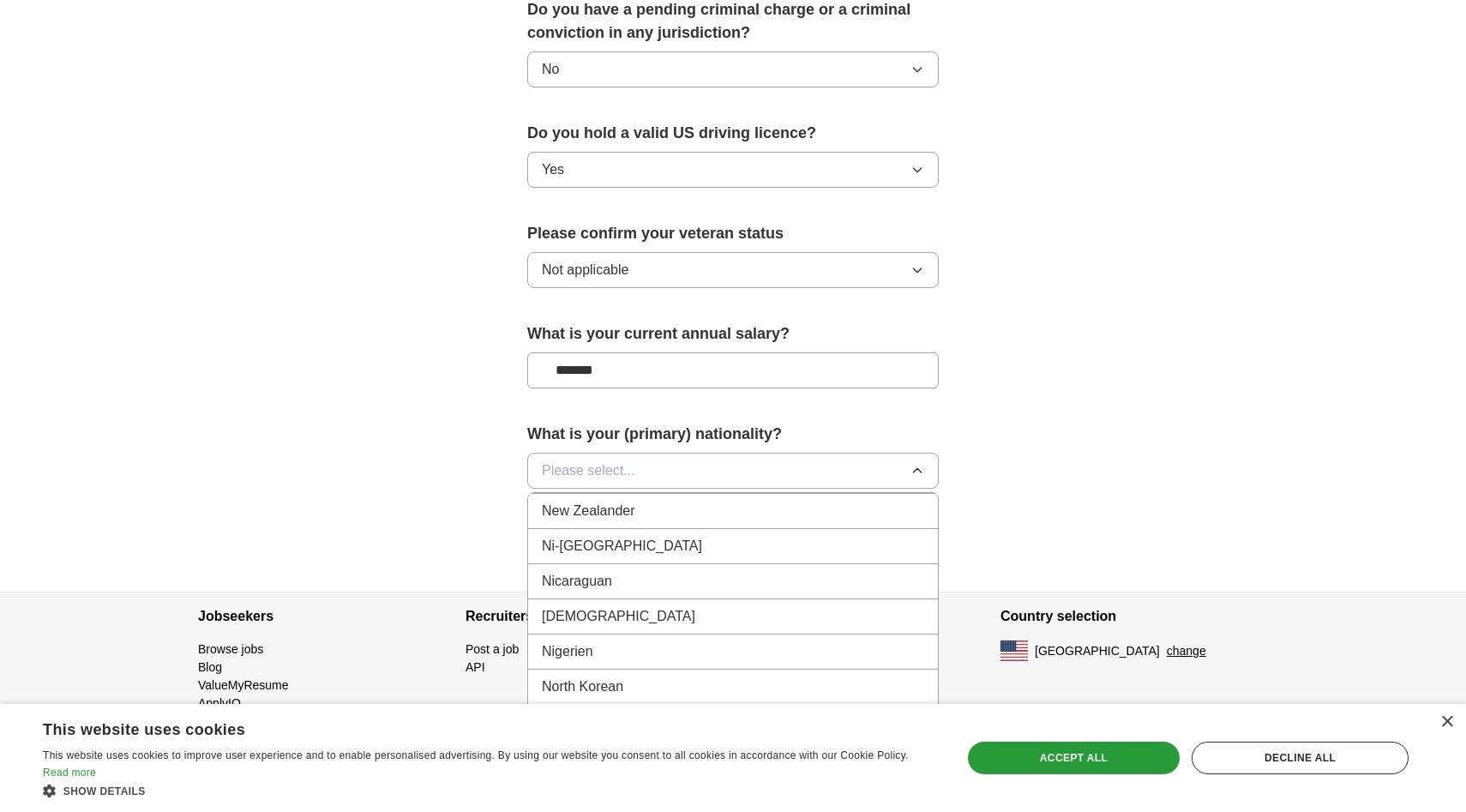
scroll to position [4429, 0]
click at [616, 605] on div "[DEMOGRAPHIC_DATA]" at bounding box center [733, 614] width 382 height 21
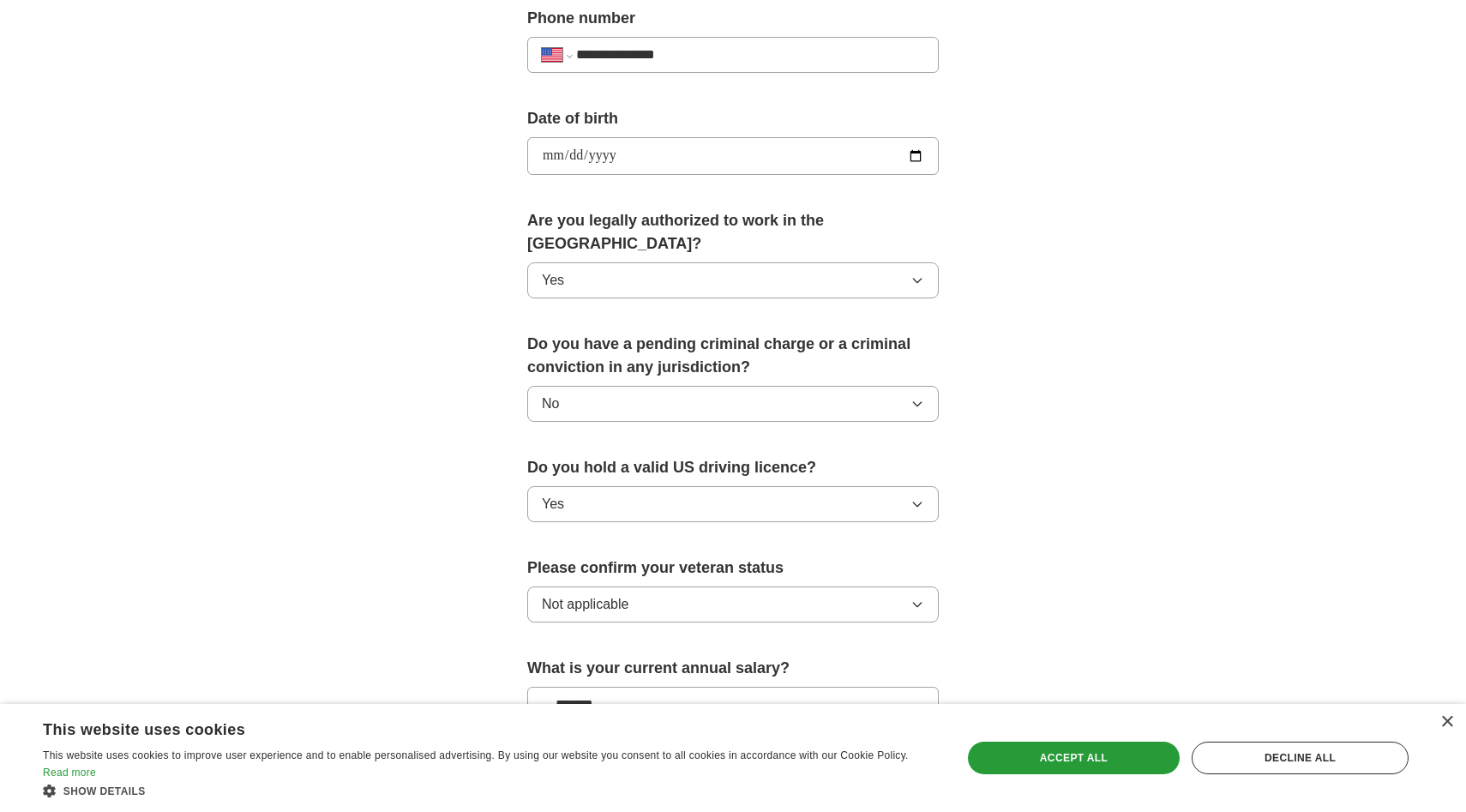
scroll to position [952, 0]
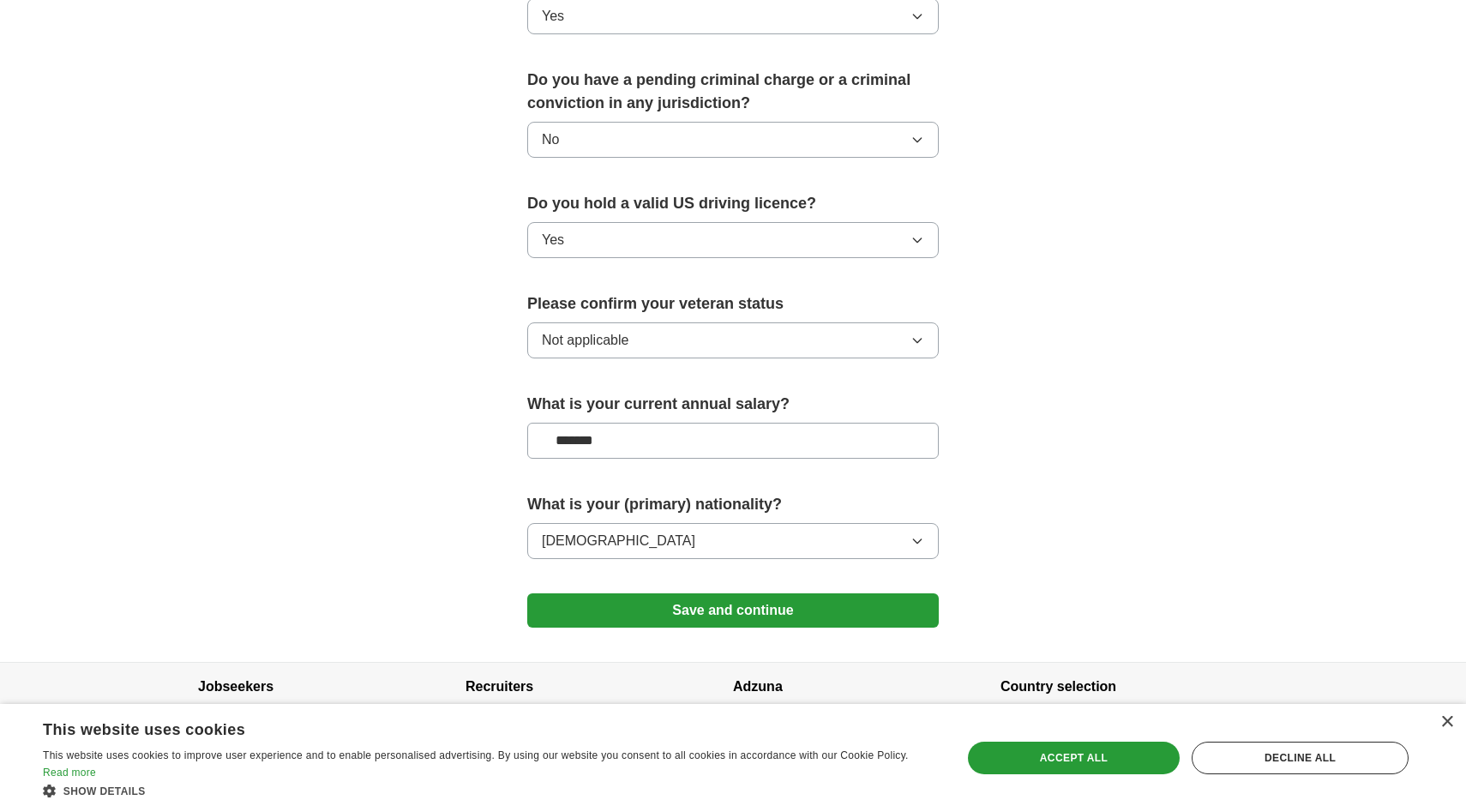
click at [710, 594] on button "Save and continue" at bounding box center [733, 610] width 411 height 34
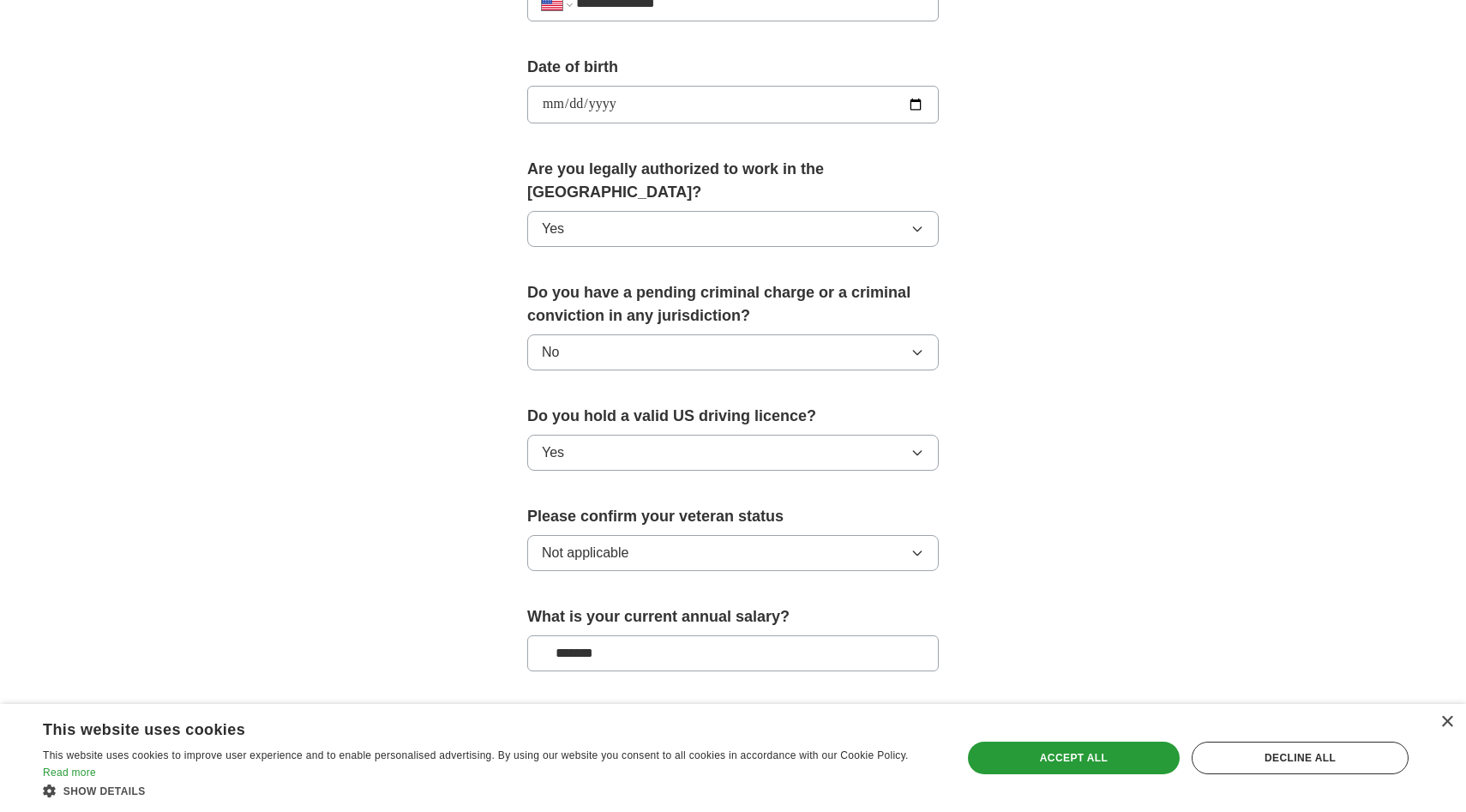
scroll to position [557, 0]
